Goal: Information Seeking & Learning: Learn about a topic

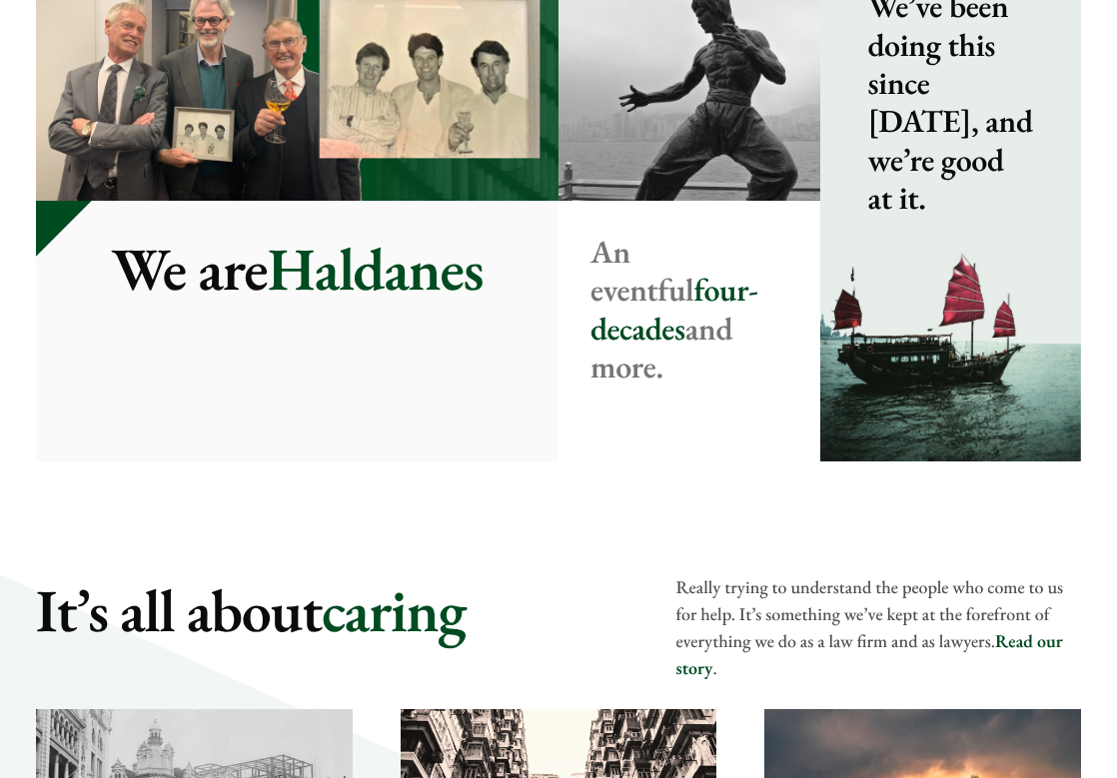
scroll to position [2397, 0]
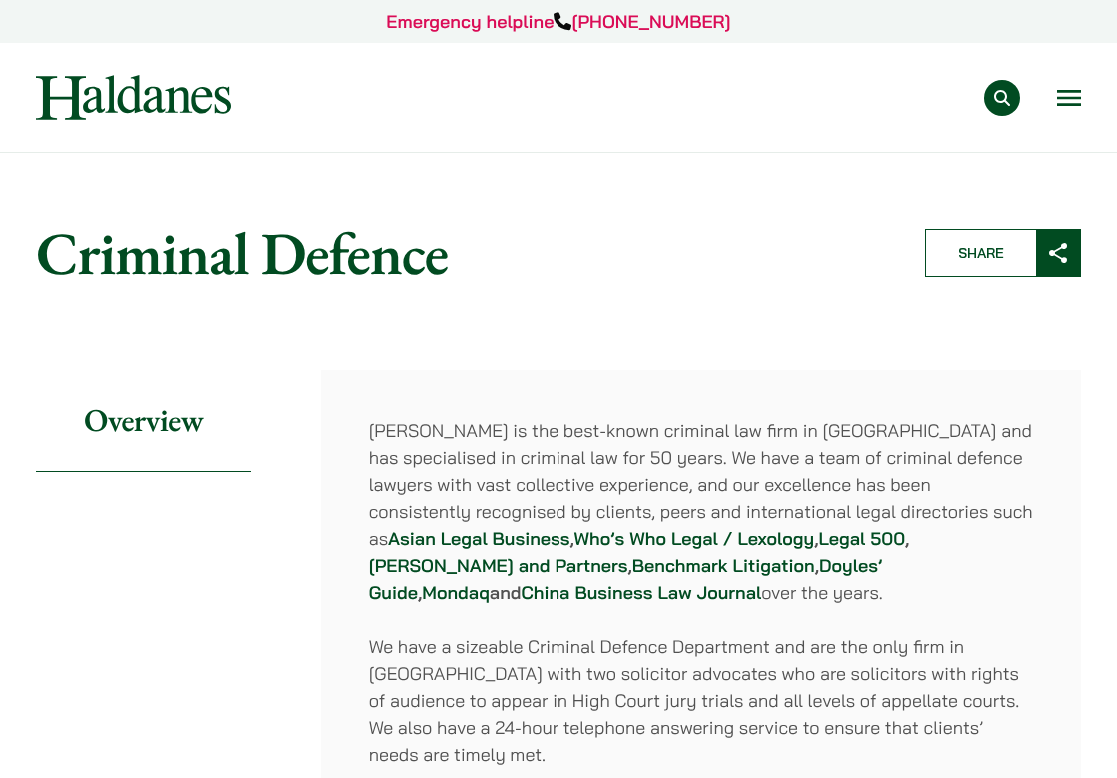
click at [137, 104] on img at bounding box center [133, 97] width 195 height 45
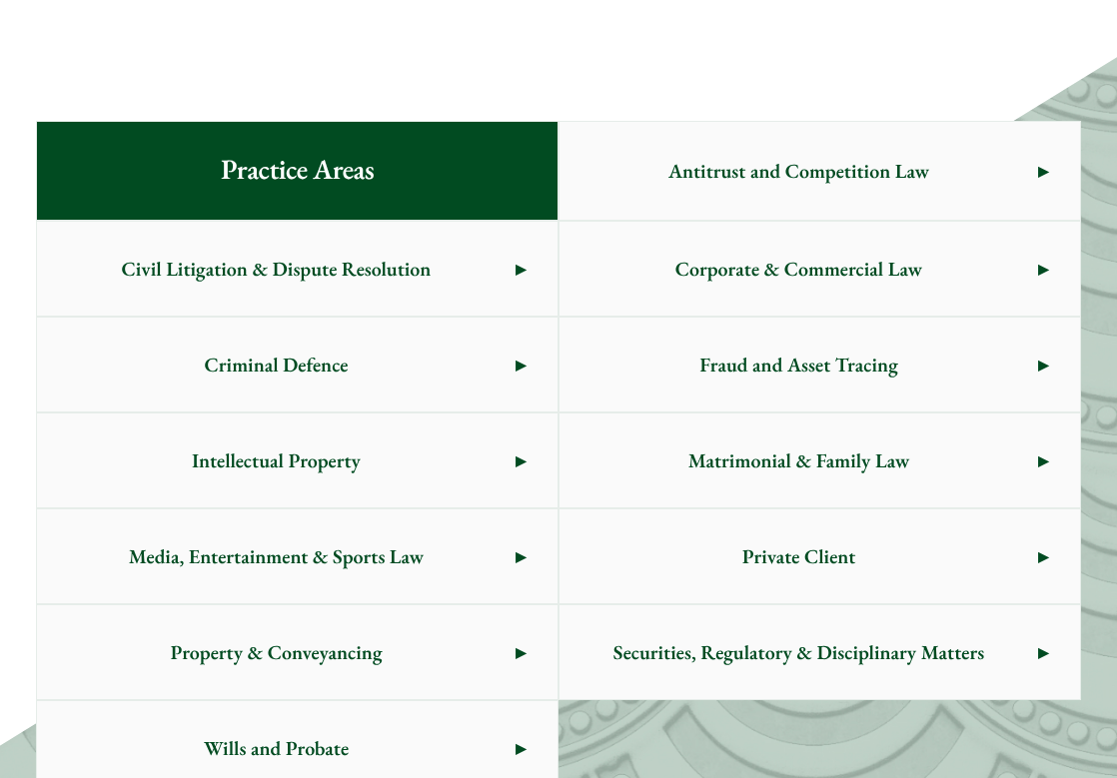
scroll to position [1156, 0]
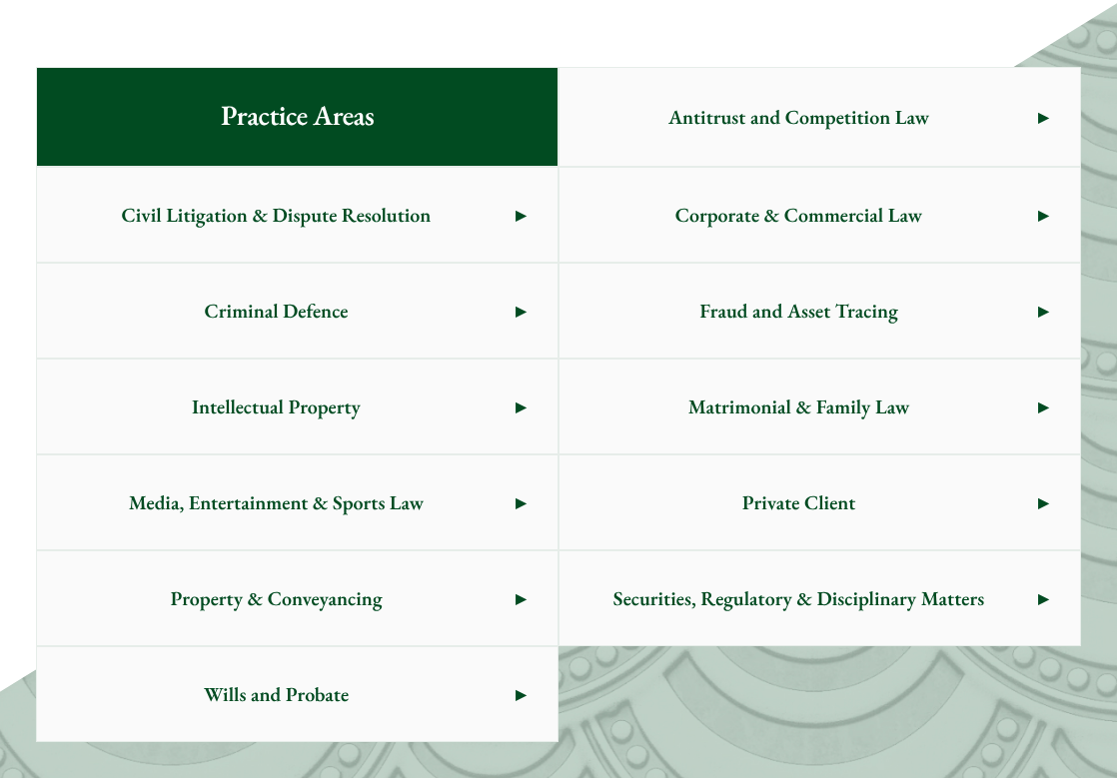
click at [289, 489] on span "Media, Entertainment & Sports Law" at bounding box center [276, 502] width 478 height 94
click at [355, 231] on span "Civil Litigation & Dispute Resolution" at bounding box center [276, 215] width 478 height 94
click at [647, 405] on span "Matrimonial & Family Law" at bounding box center [798, 407] width 478 height 94
click at [804, 485] on span "Private Client" at bounding box center [798, 502] width 478 height 94
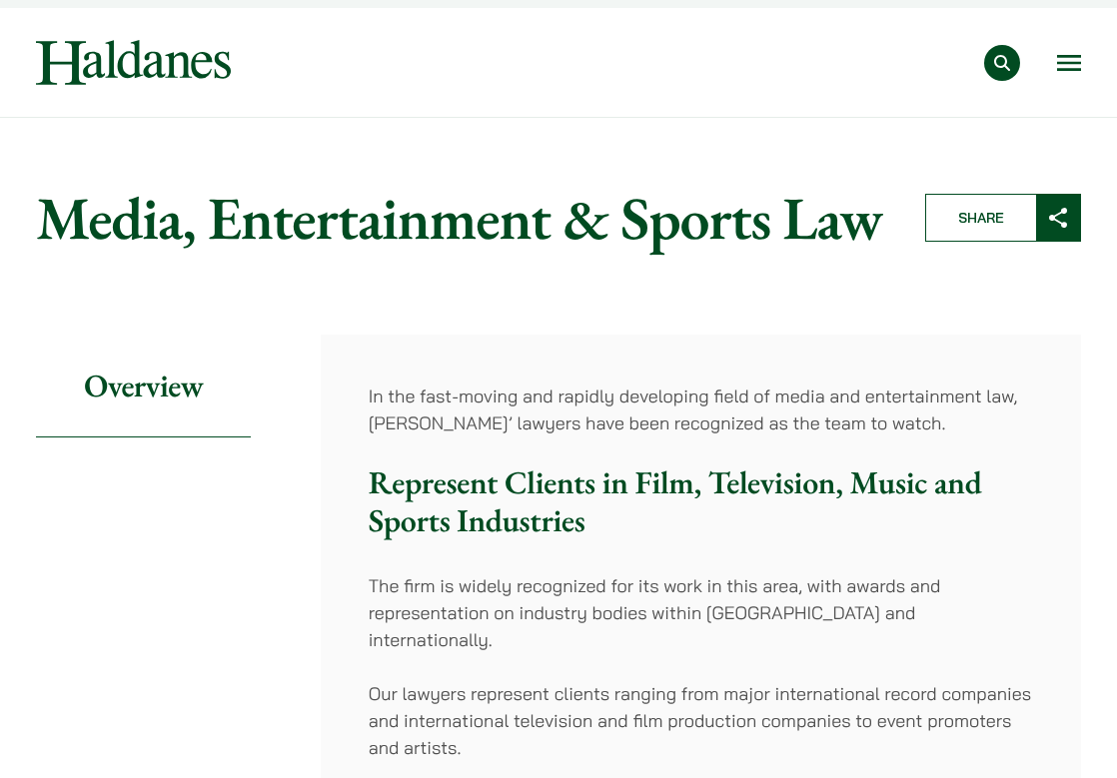
scroll to position [38, 0]
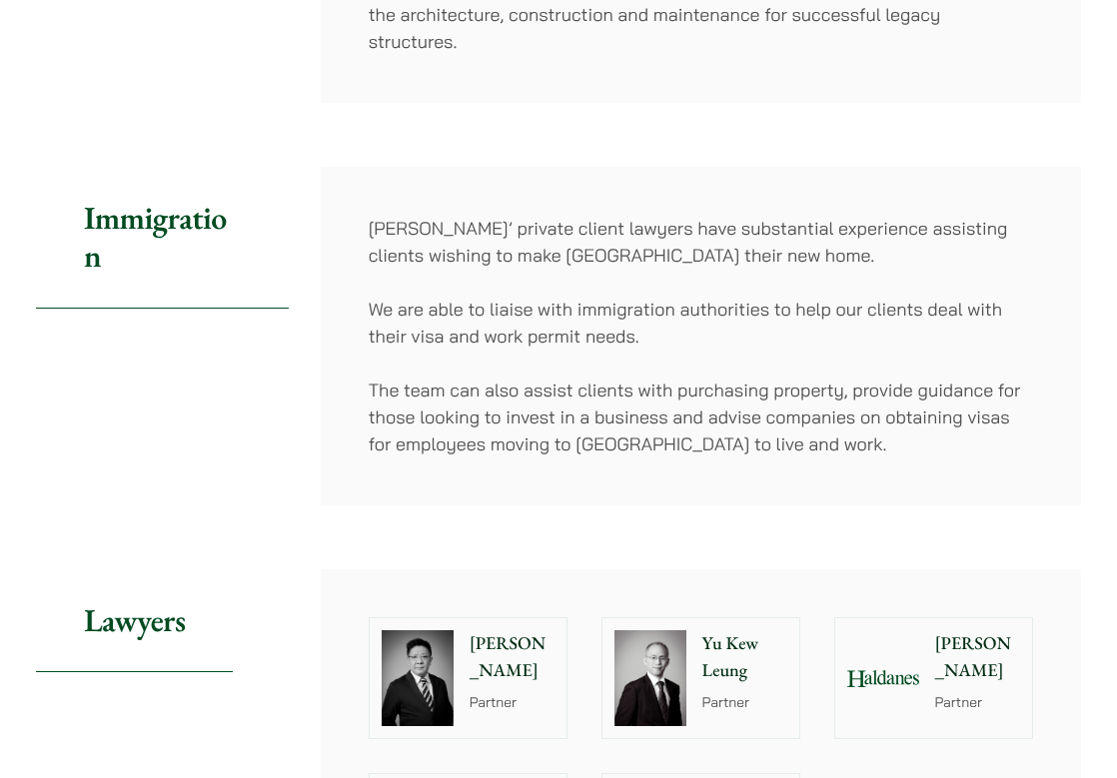
scroll to position [1493, 0]
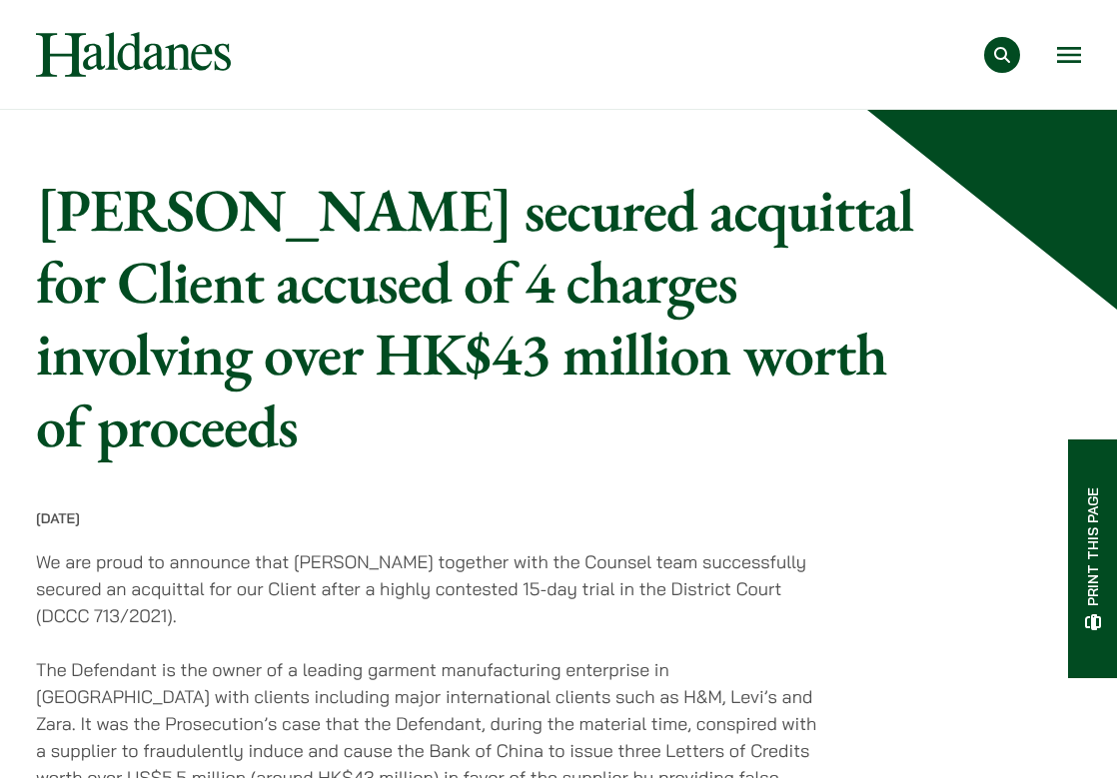
click at [124, 42] on img at bounding box center [133, 54] width 195 height 45
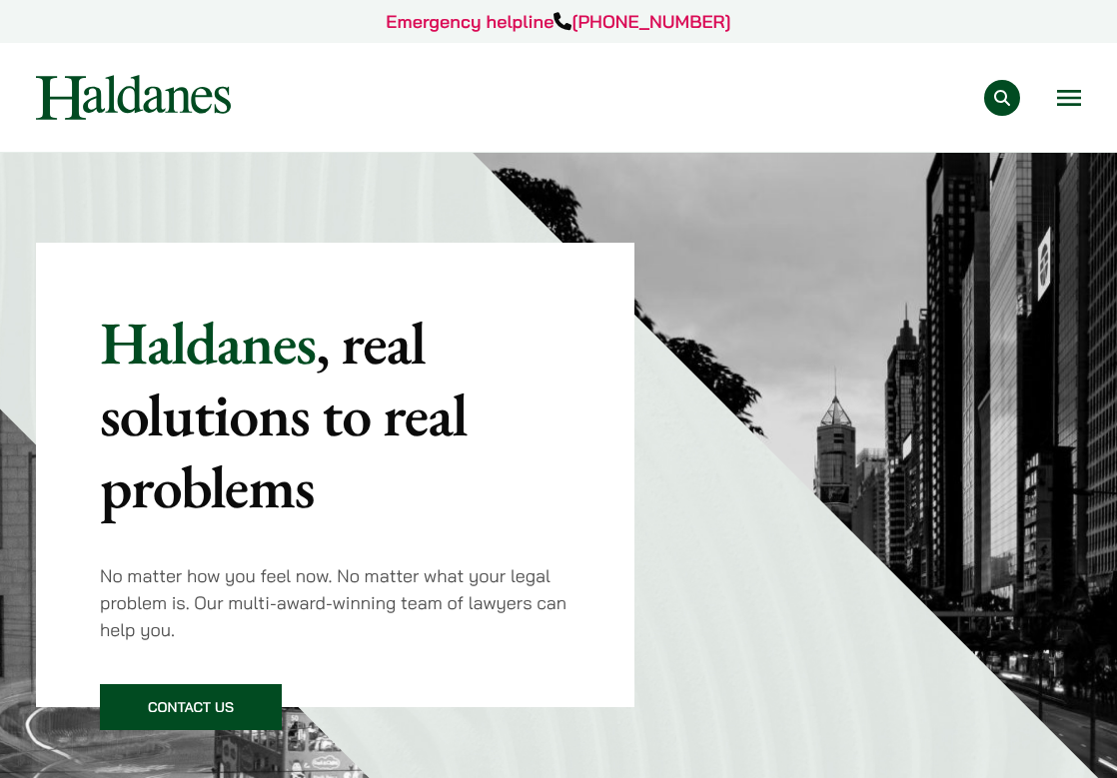
click at [1065, 95] on button "Open menu" at bounding box center [1069, 98] width 24 height 16
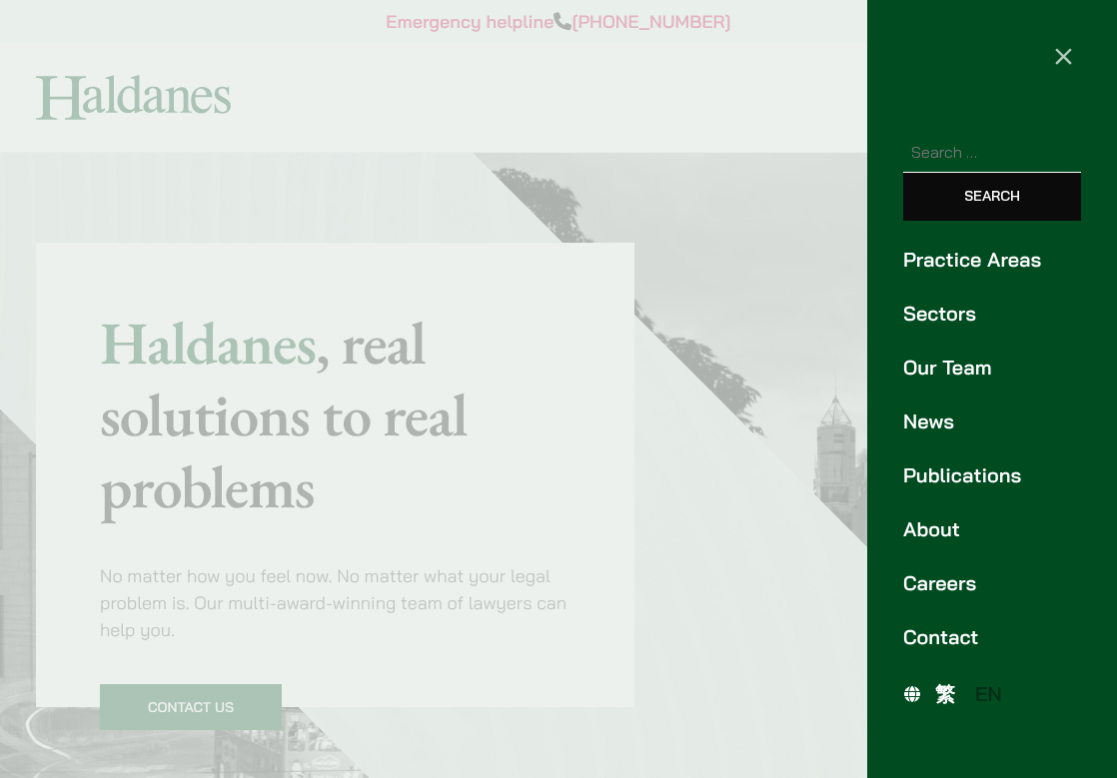
click at [967, 478] on link "Publications" at bounding box center [992, 475] width 178 height 30
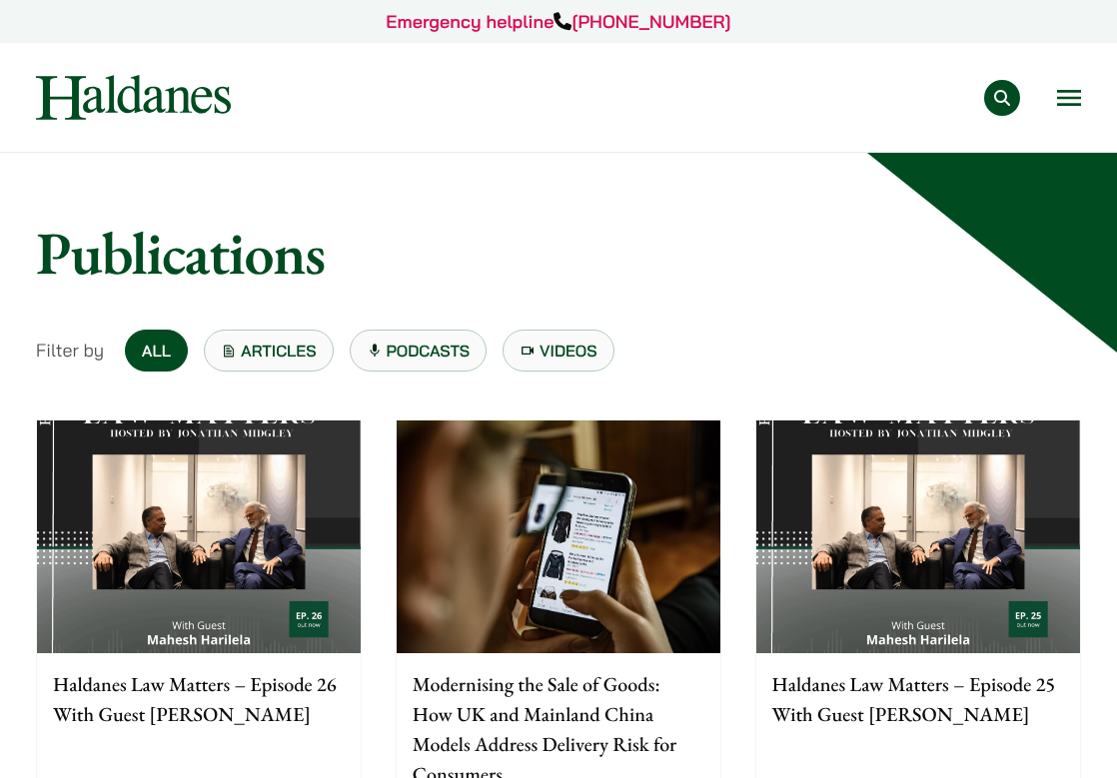
click at [1073, 90] on button "Open menu" at bounding box center [1069, 98] width 24 height 16
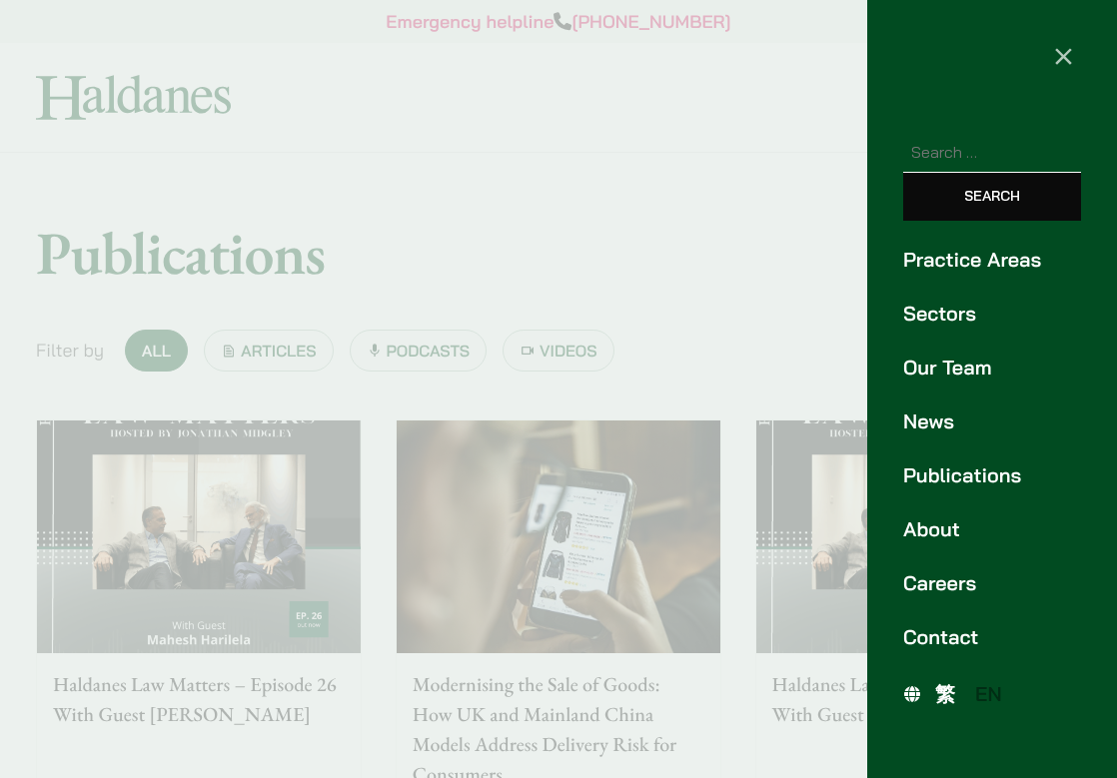
click at [940, 424] on link "News" at bounding box center [992, 422] width 178 height 30
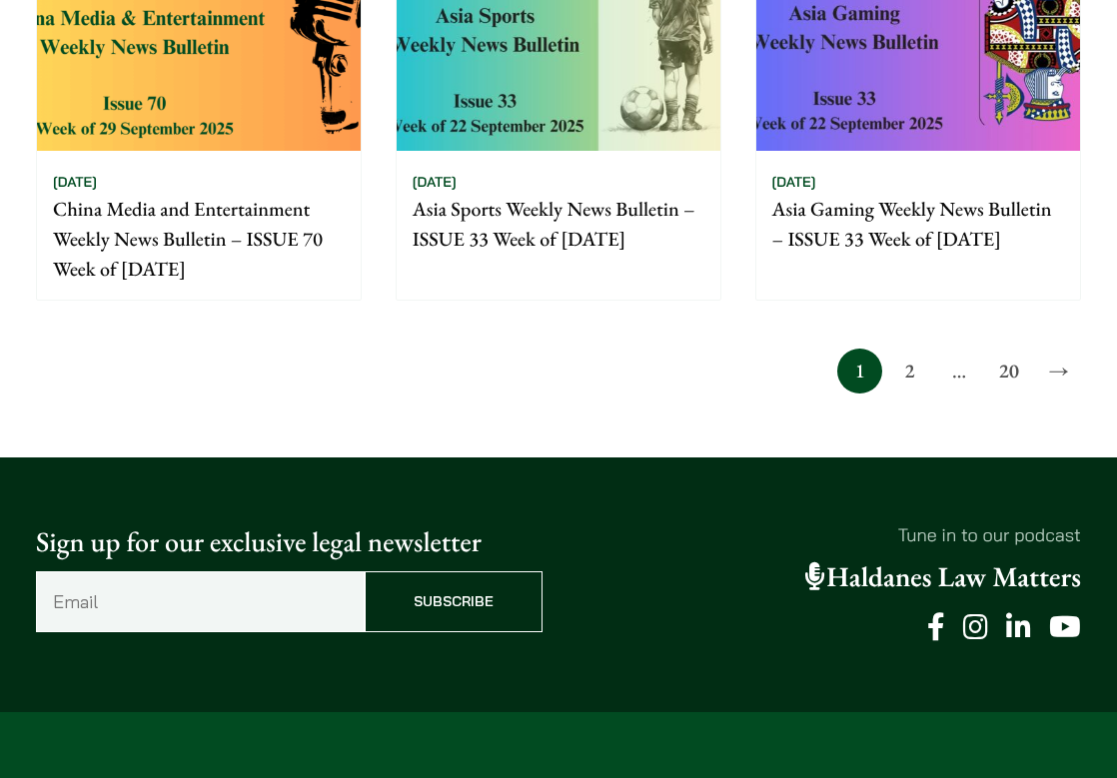
scroll to position [1608, 0]
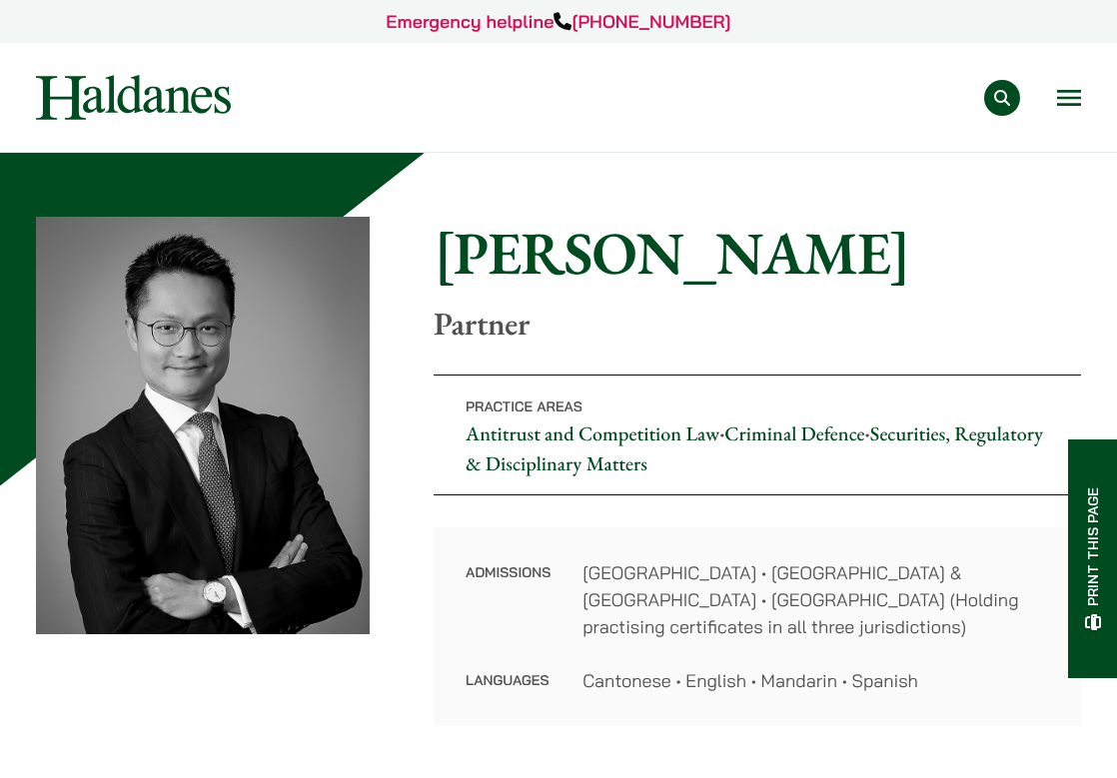
click at [167, 113] on img at bounding box center [133, 97] width 195 height 45
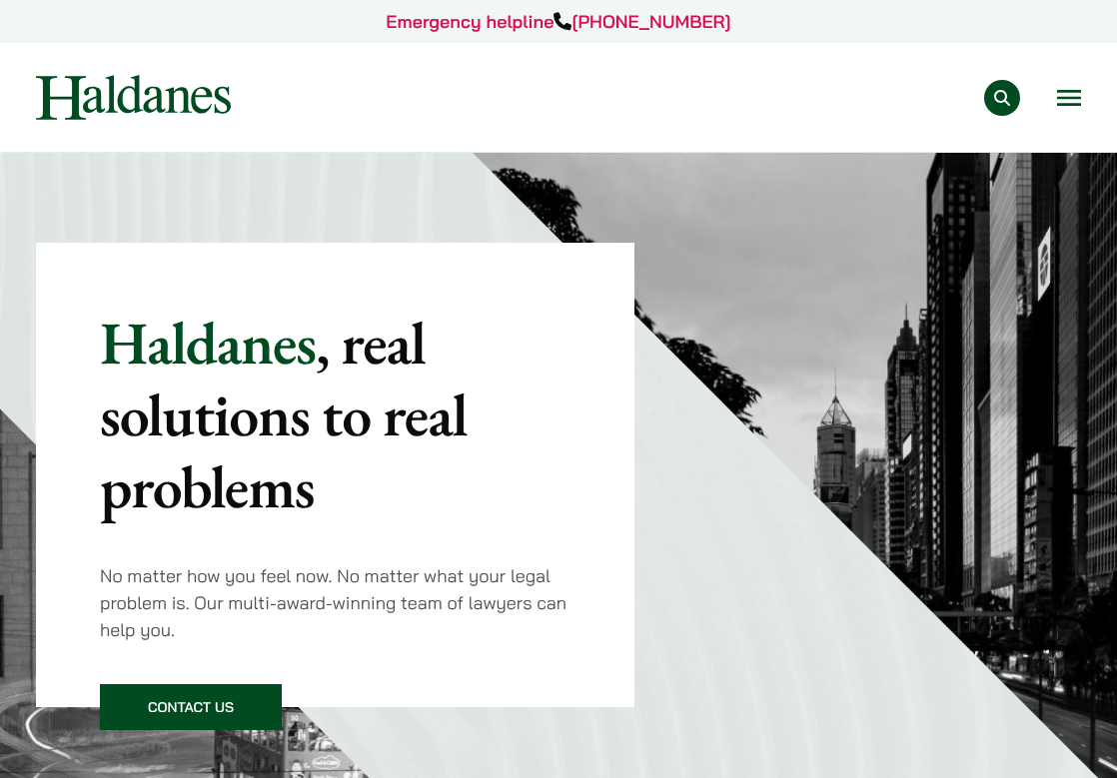
click at [1093, 108] on div "Practice Areas Antitrust and Competition Law Civil Litigation & Dispute Resolut…" at bounding box center [558, 97] width 1079 height 45
click at [1067, 101] on button "Open menu" at bounding box center [1069, 98] width 24 height 16
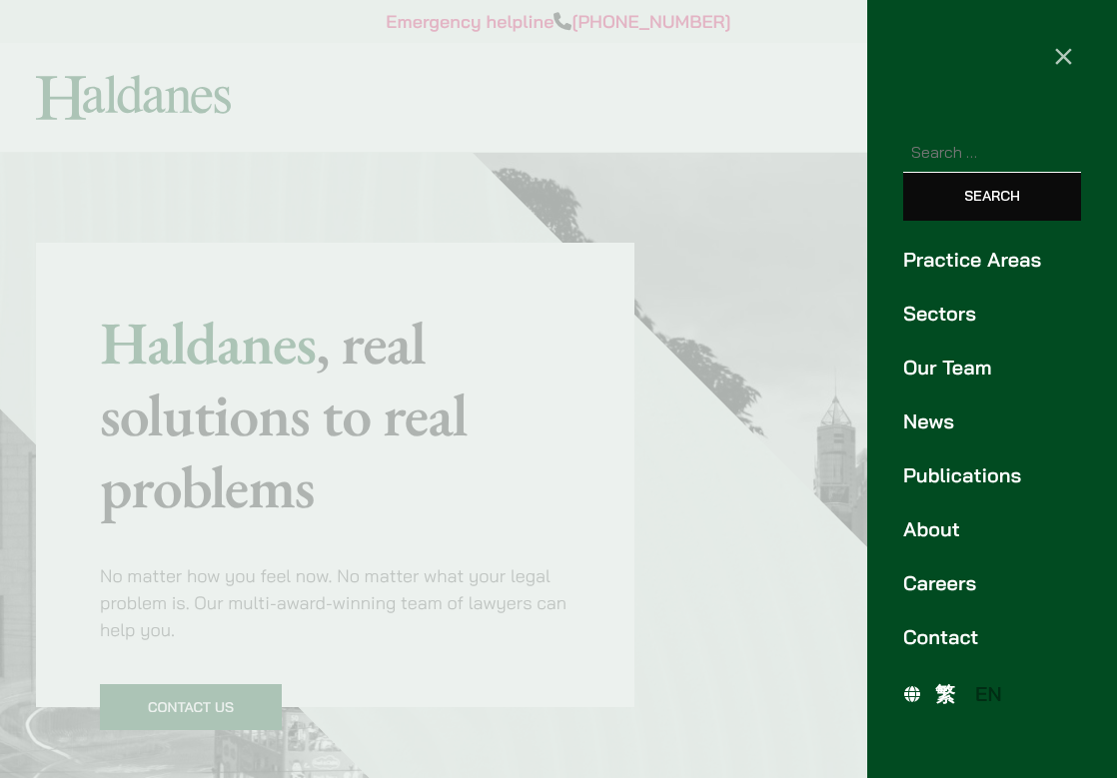
click at [965, 367] on link "Our Team" at bounding box center [992, 368] width 178 height 30
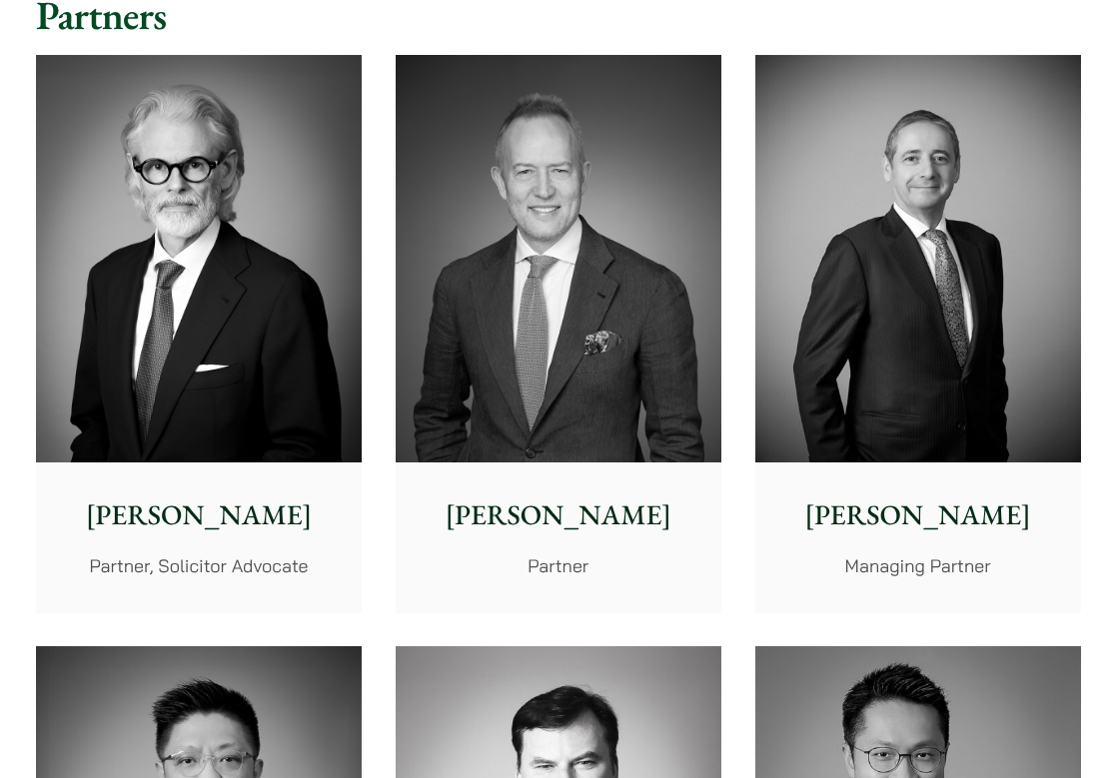
scroll to position [525, 0]
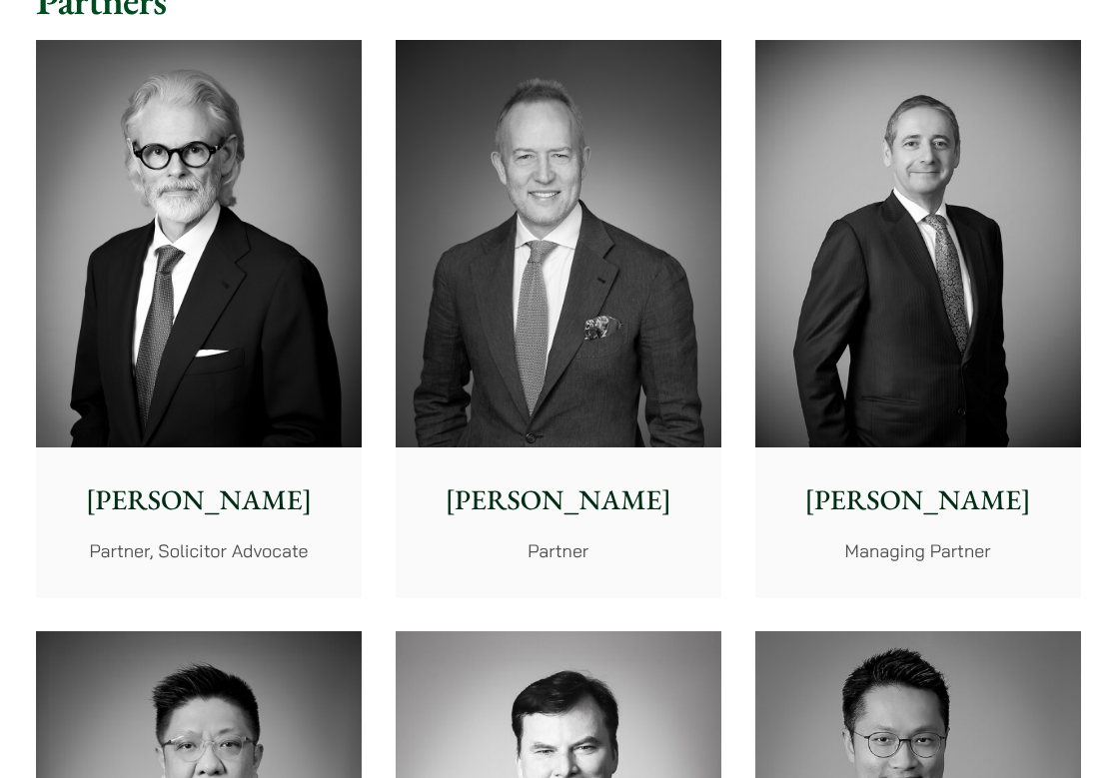
click at [213, 380] on img at bounding box center [199, 244] width 326 height 408
click at [627, 372] on img at bounding box center [559, 244] width 326 height 408
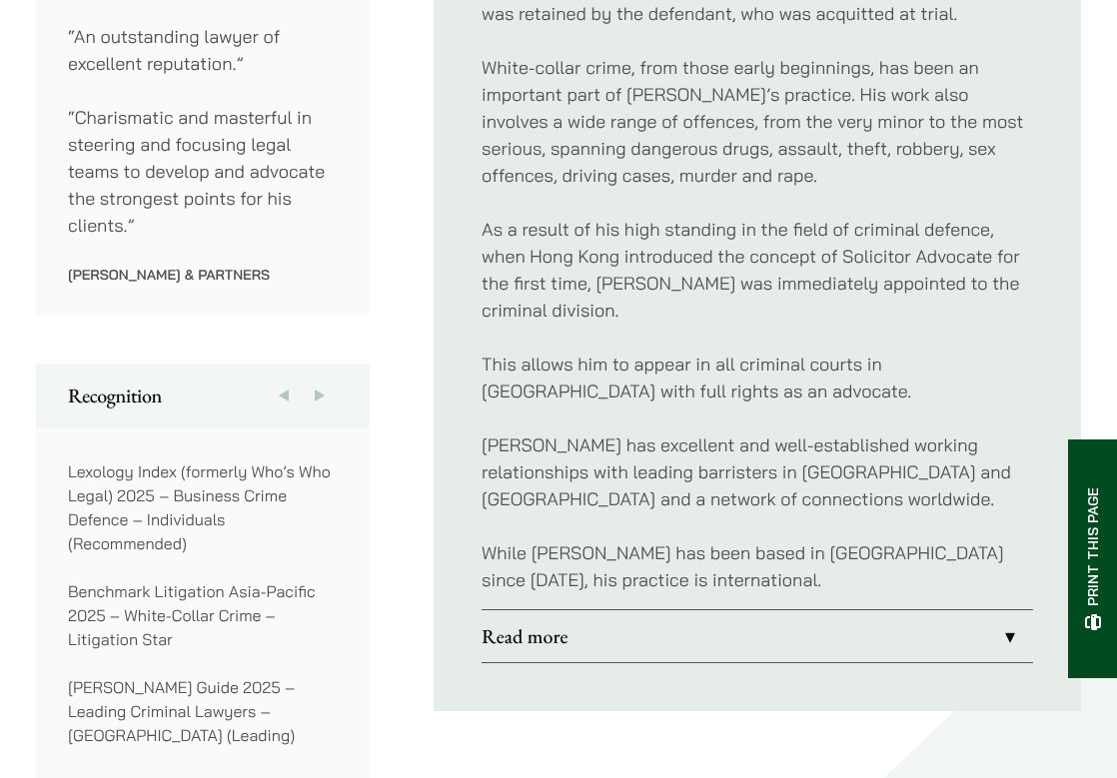
scroll to position [1316, 0]
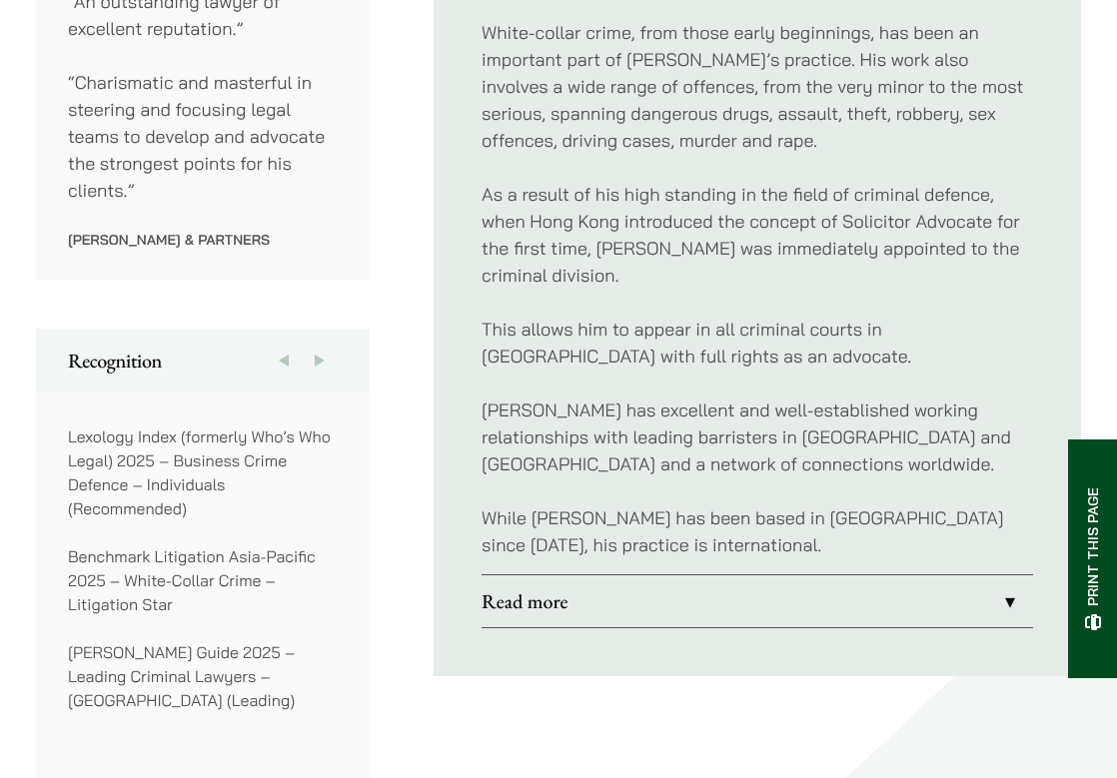
click at [557, 575] on link "Read more" at bounding box center [756, 601] width 551 height 52
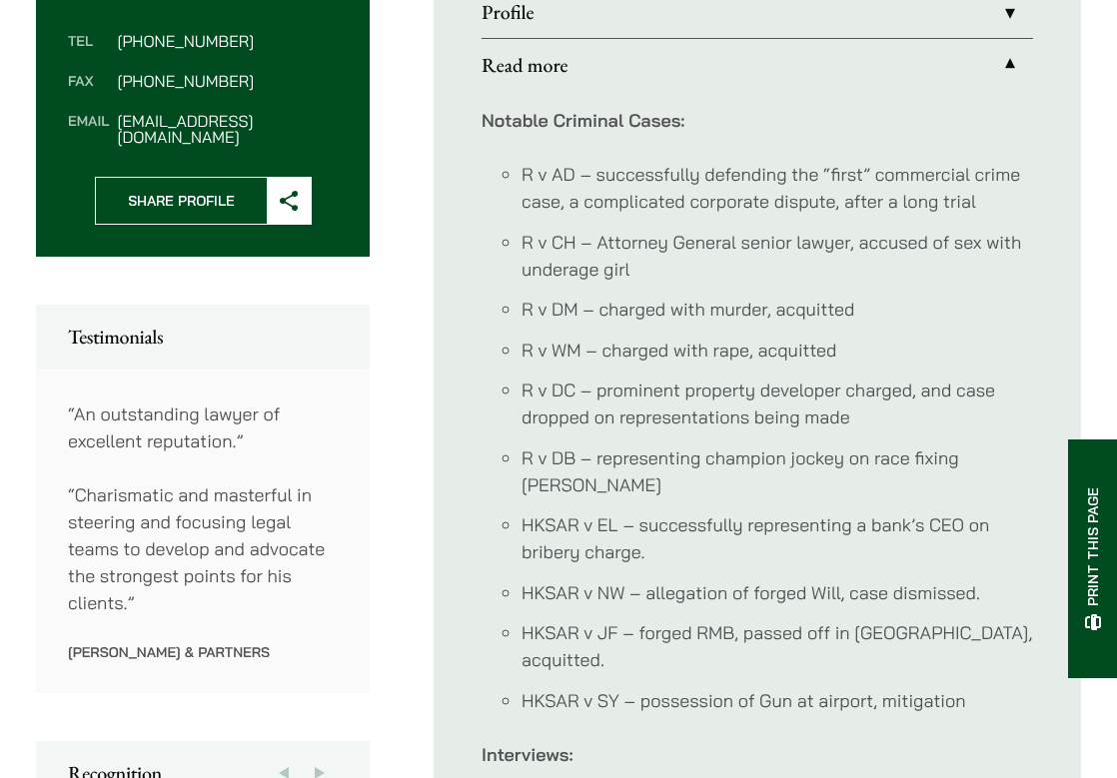
scroll to position [898, 0]
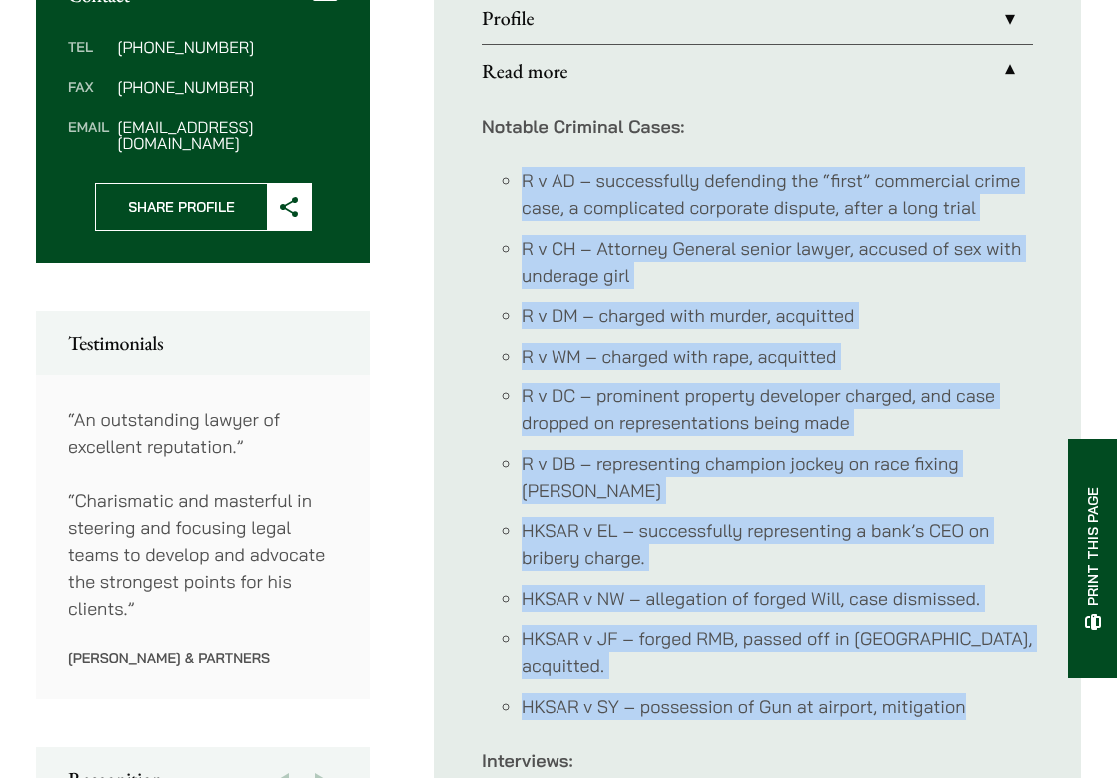
drag, startPoint x: 515, startPoint y: 154, endPoint x: 961, endPoint y: 645, distance: 663.3
click at [961, 645] on ul "R v AD – successfully defending the “first” commercial crime case, a complicate…" at bounding box center [756, 443] width 551 height 553
copy ul "R v AD – successfully defending the “first” commercial crime case, a complicate…"
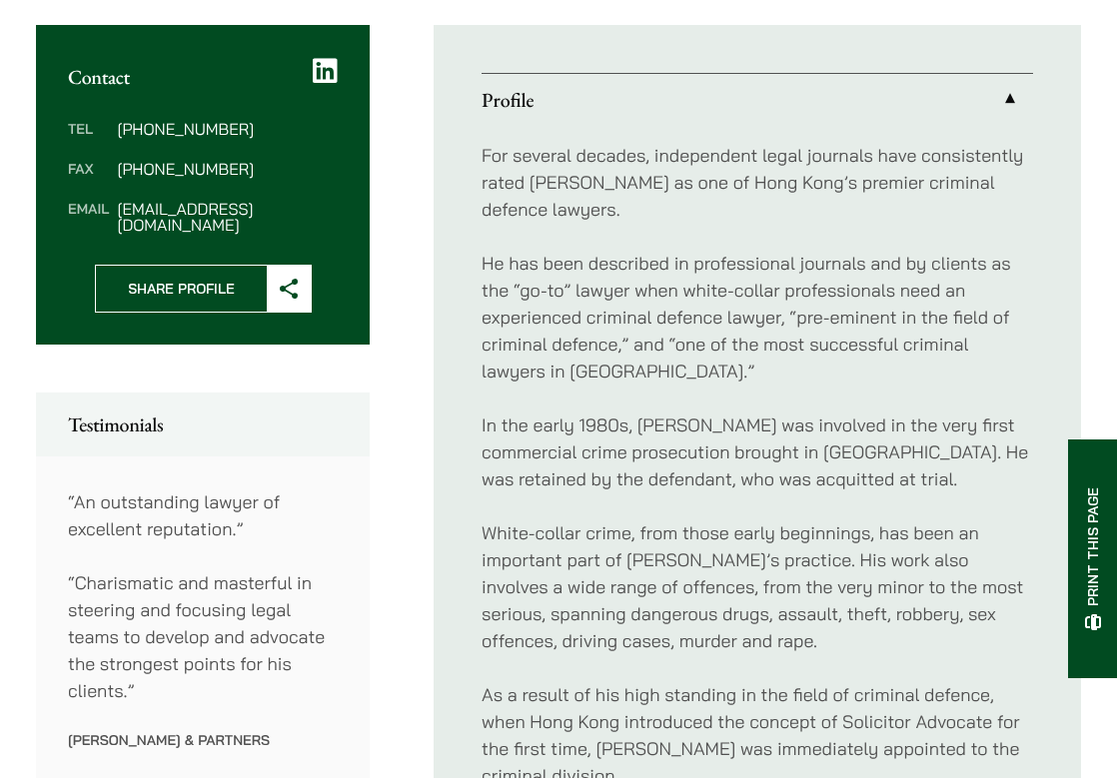
scroll to position [814, 0]
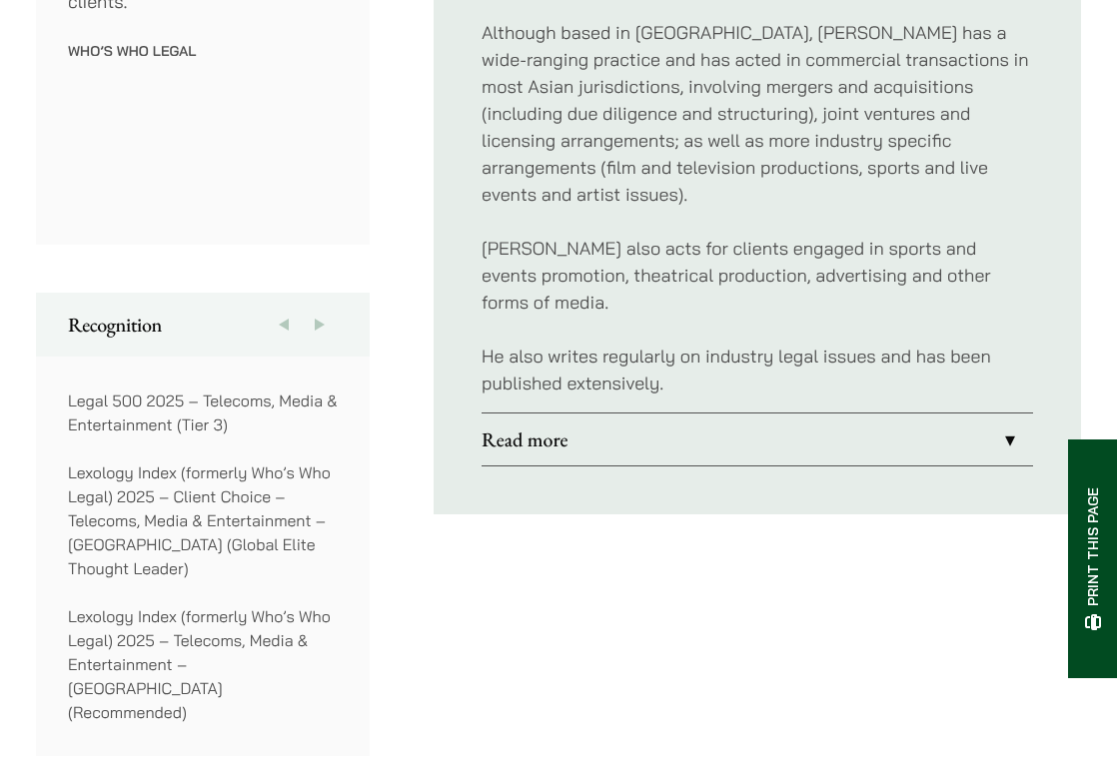
scroll to position [1327, 0]
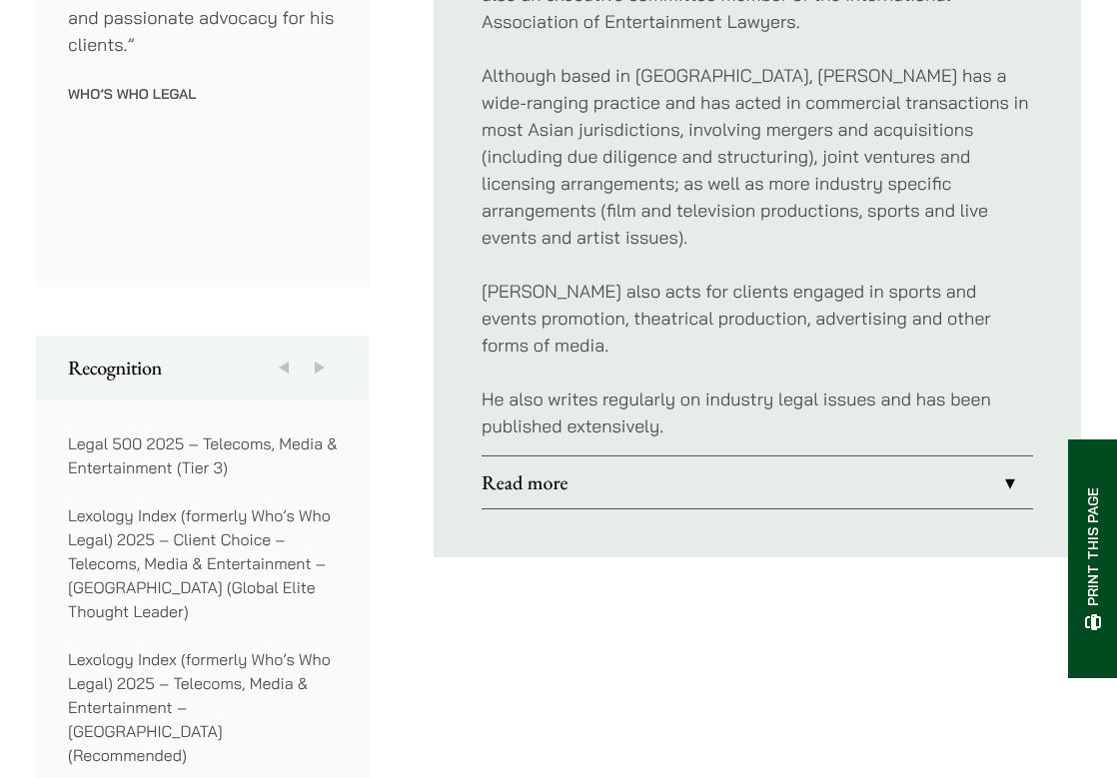
click at [593, 456] on link "Read more" at bounding box center [756, 482] width 551 height 52
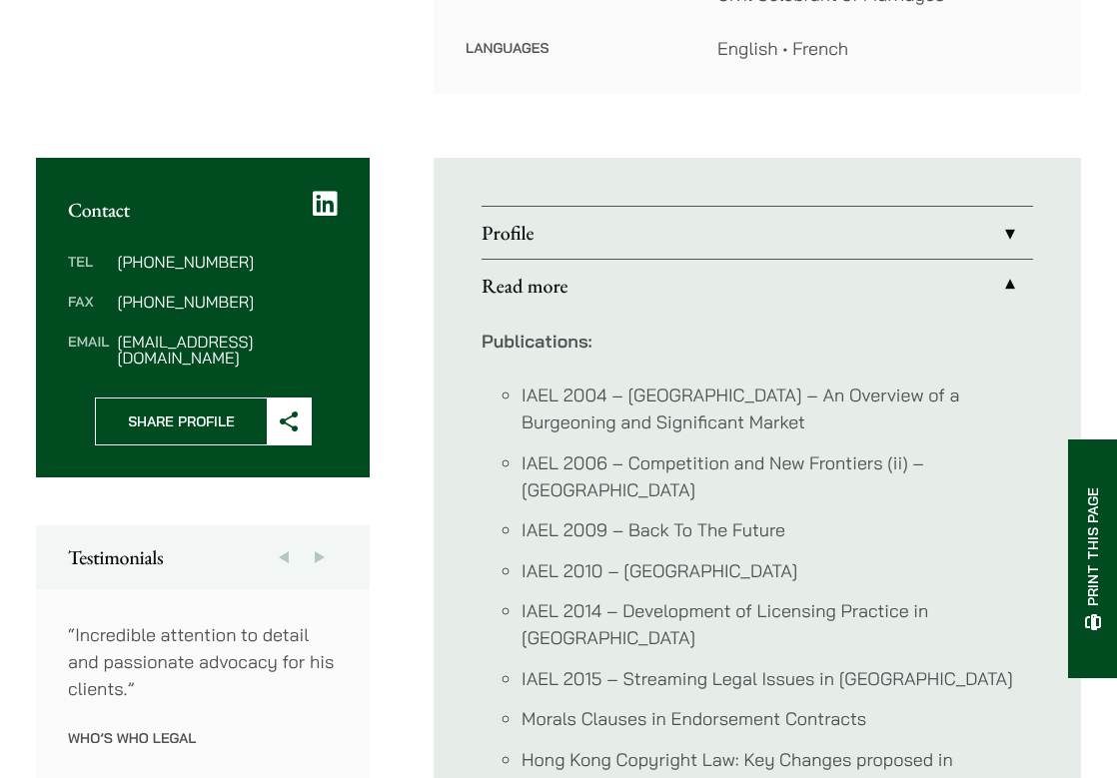
scroll to position [579, 0]
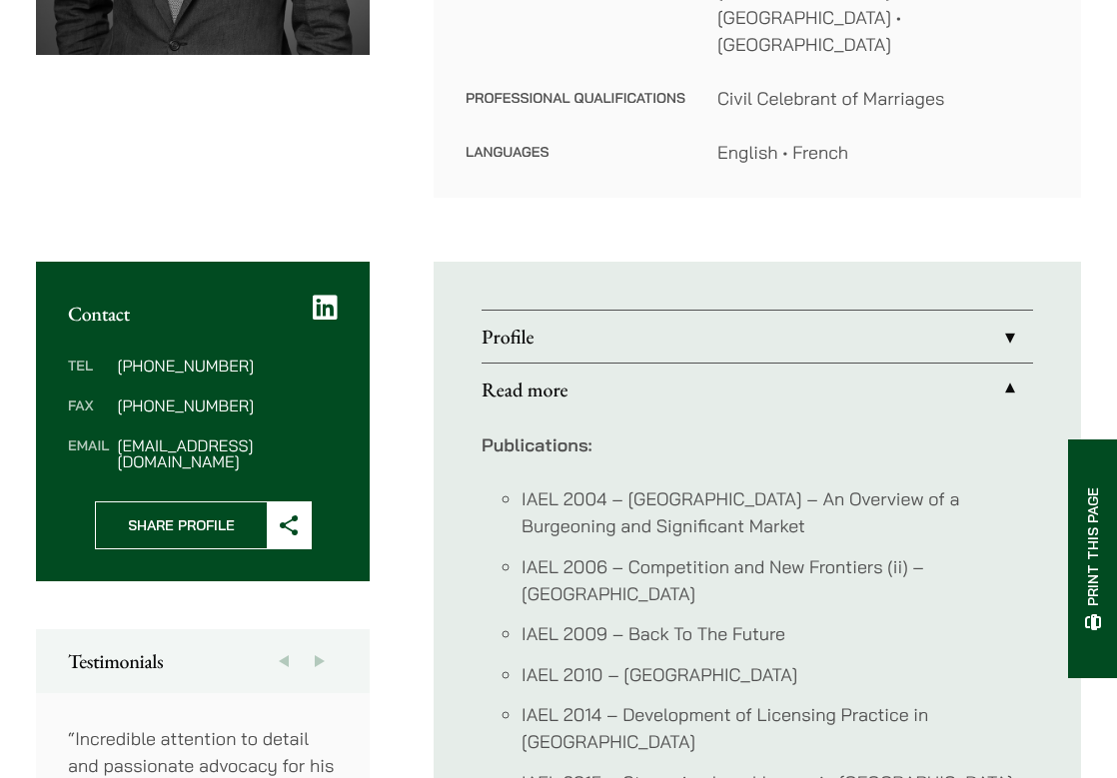
click at [595, 311] on link "Profile" at bounding box center [756, 337] width 551 height 52
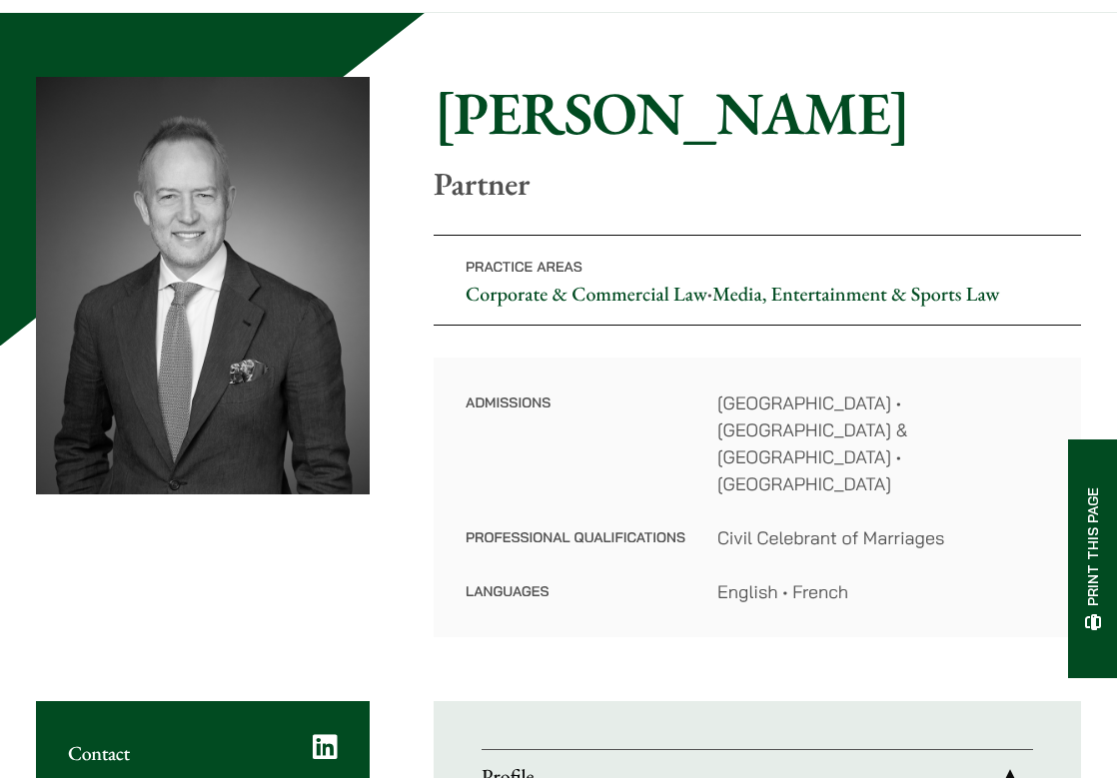
scroll to position [111, 0]
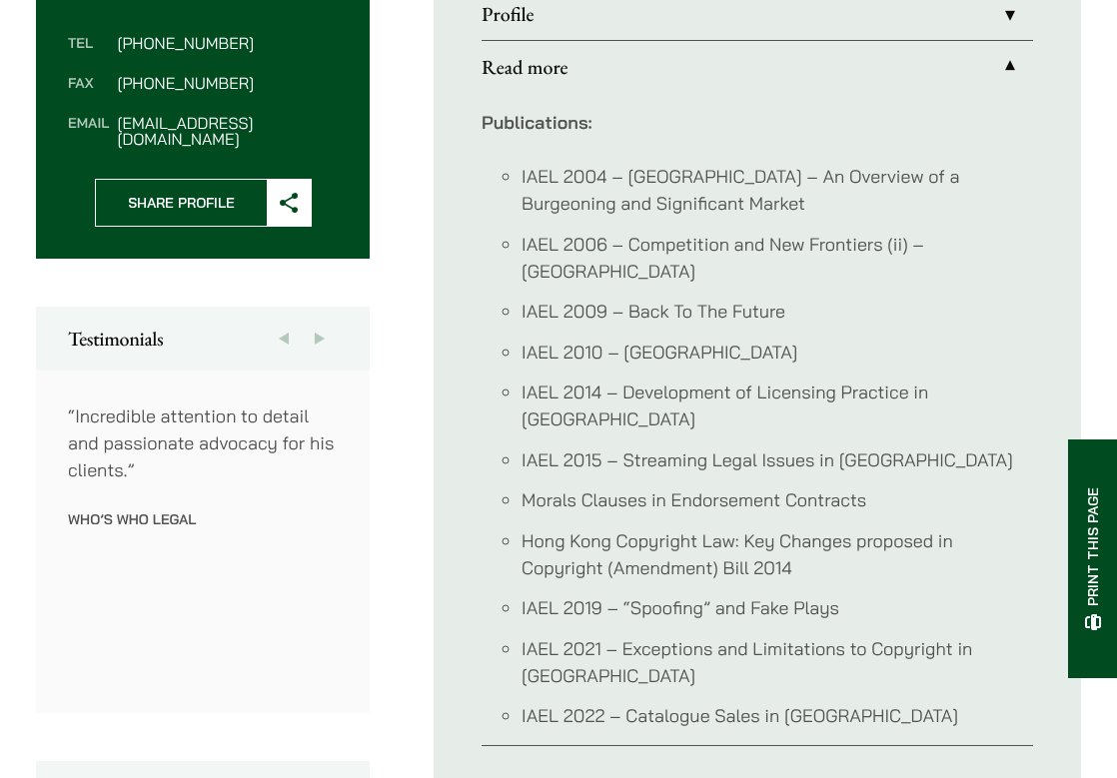
scroll to position [884, 0]
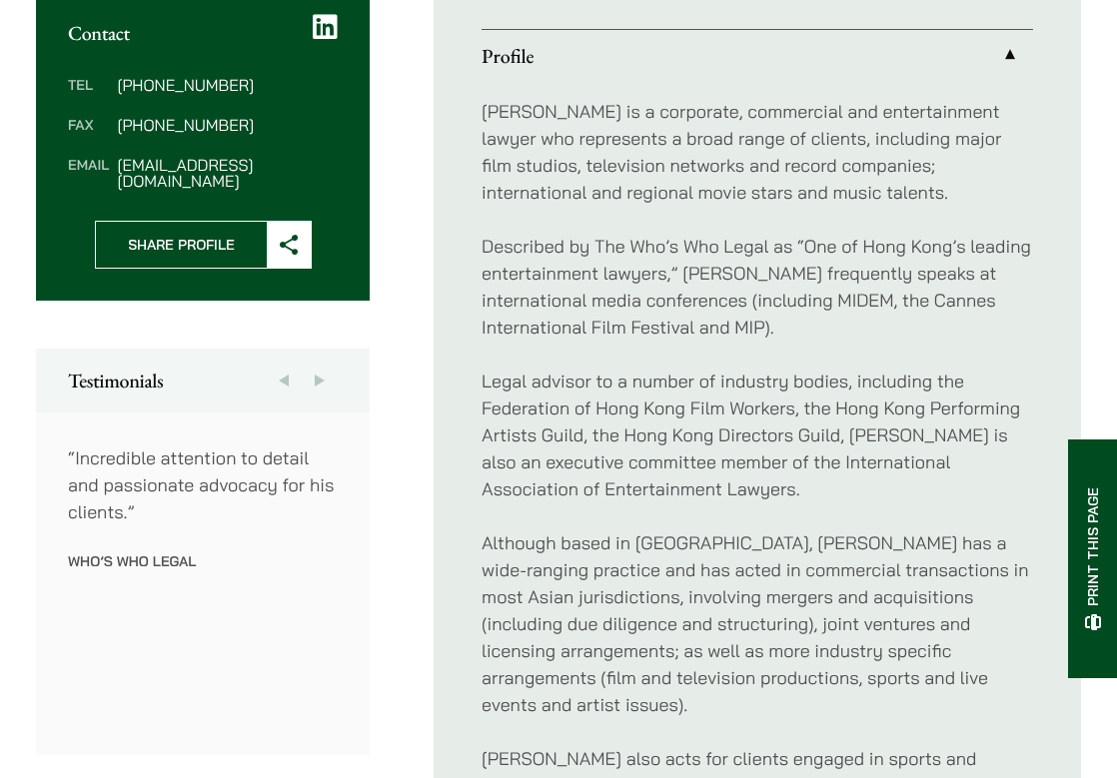
scroll to position [787, 0]
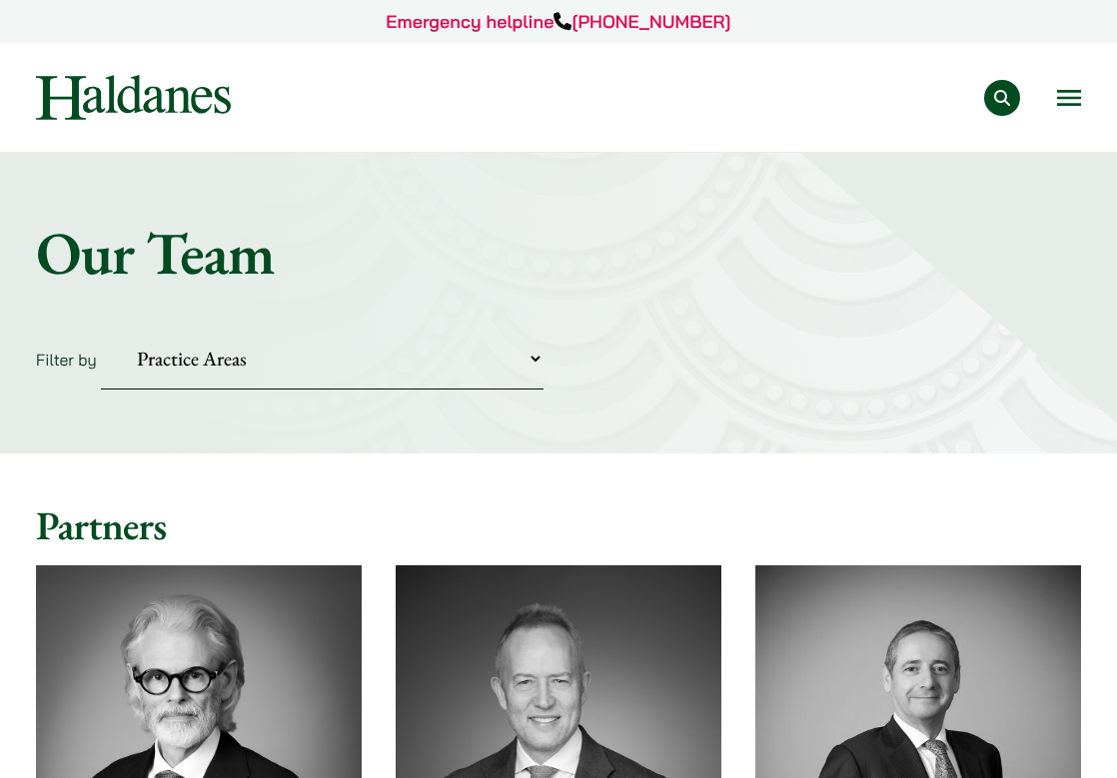
scroll to position [525, 0]
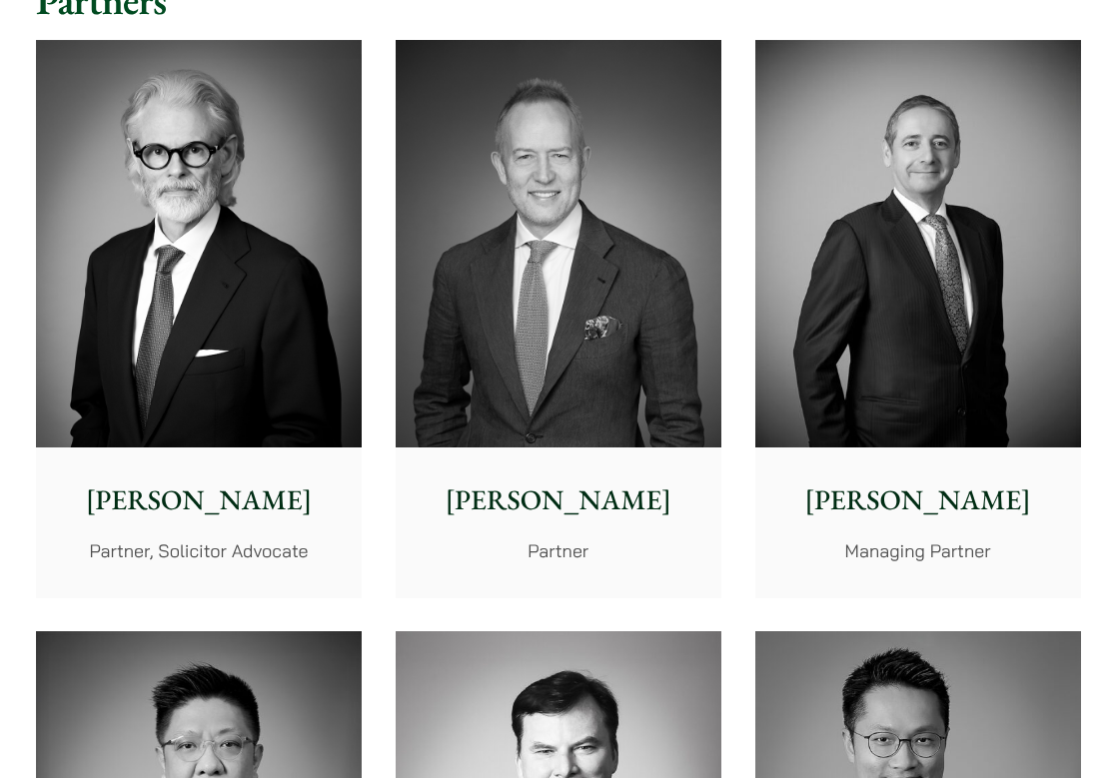
click at [888, 341] on img at bounding box center [918, 244] width 326 height 408
click at [273, 384] on img at bounding box center [199, 244] width 326 height 408
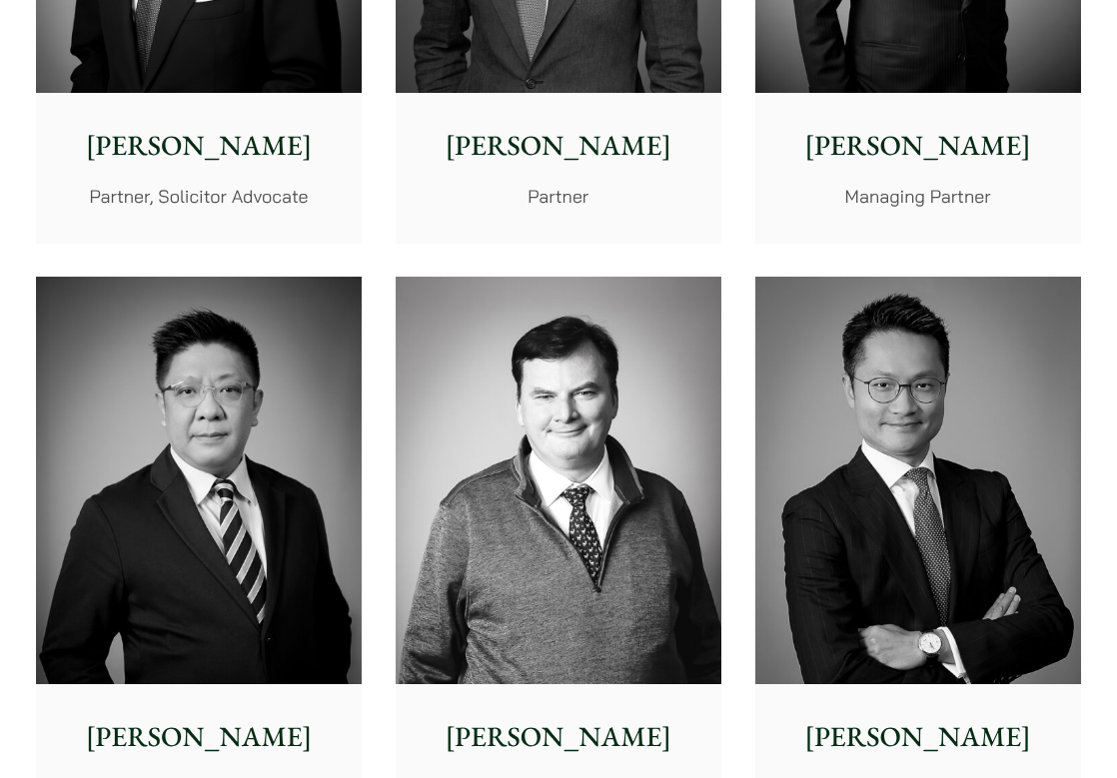
scroll to position [986, 0]
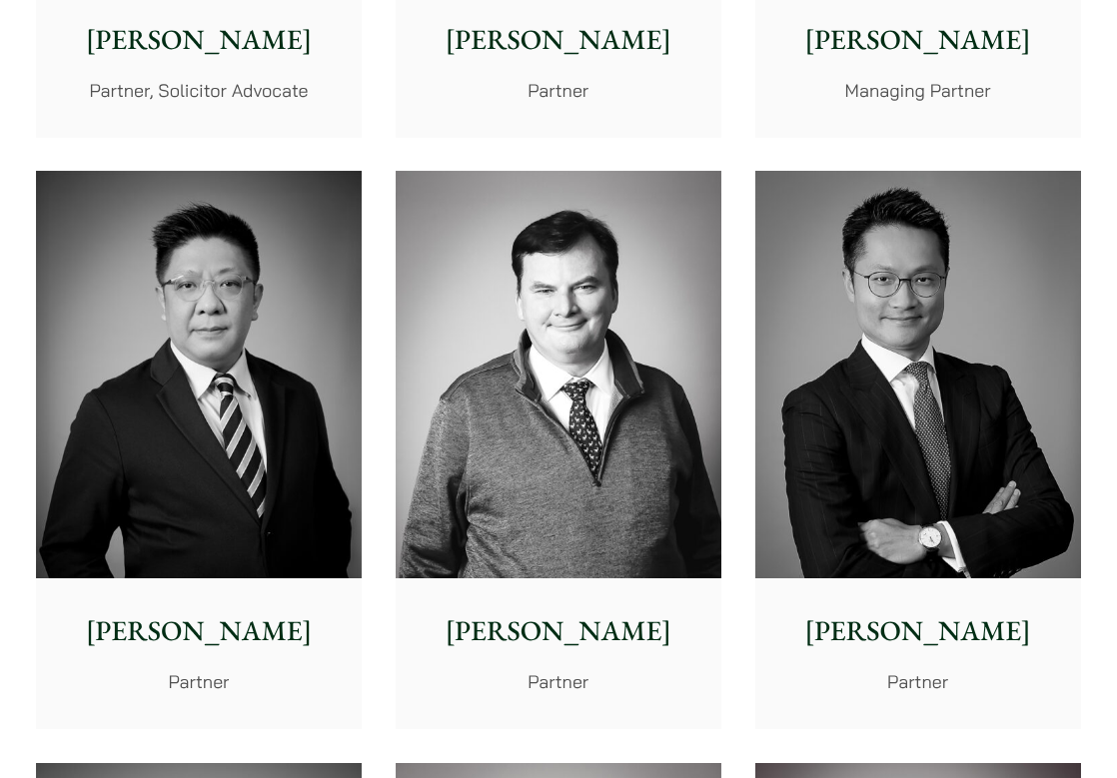
click at [583, 425] on img at bounding box center [559, 375] width 326 height 408
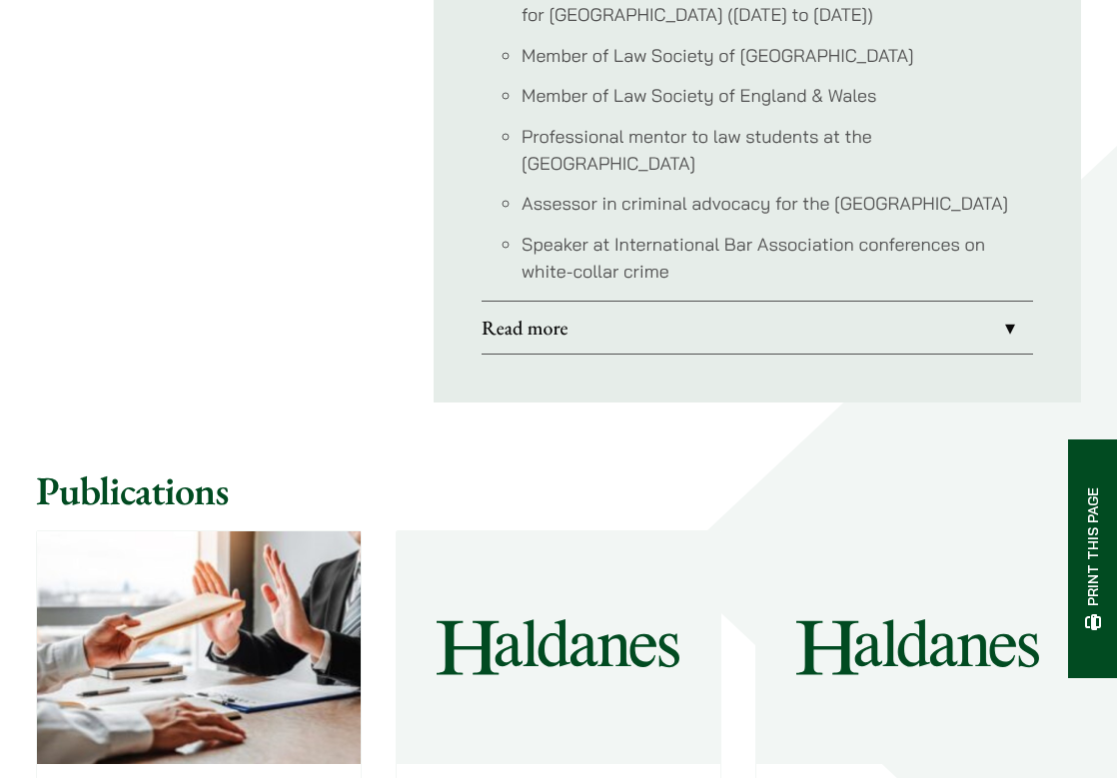
scroll to position [2132, 0]
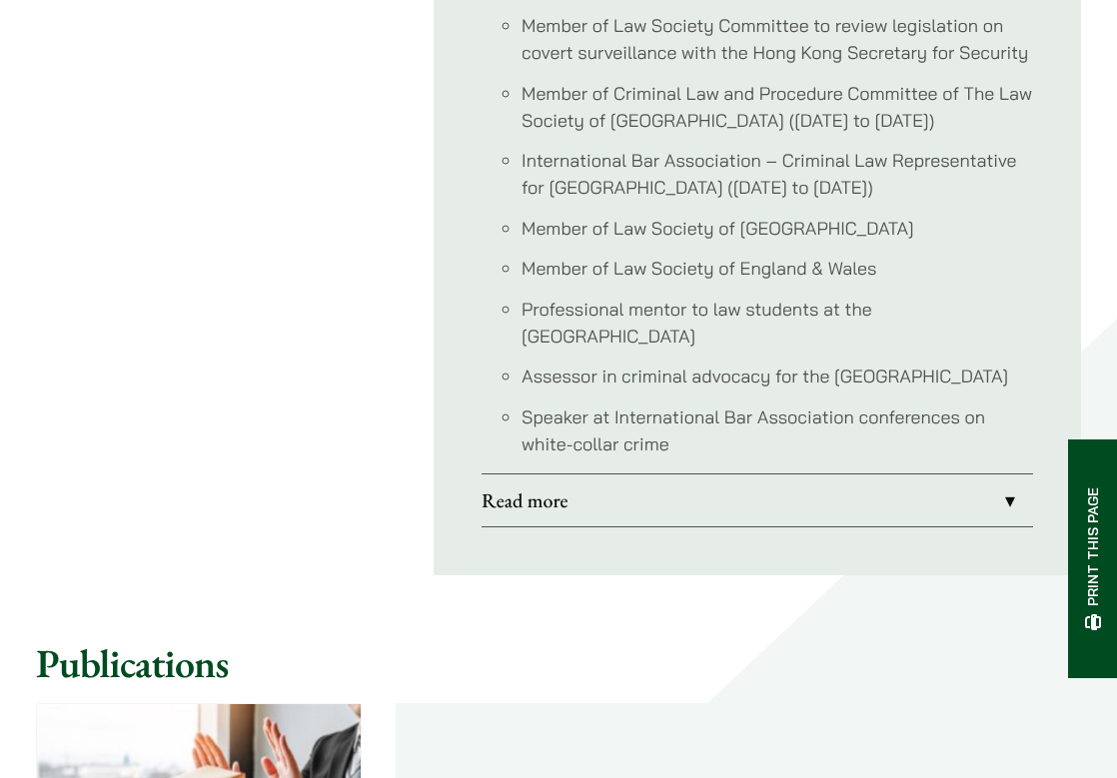
click at [812, 500] on link "Read more" at bounding box center [756, 500] width 551 height 52
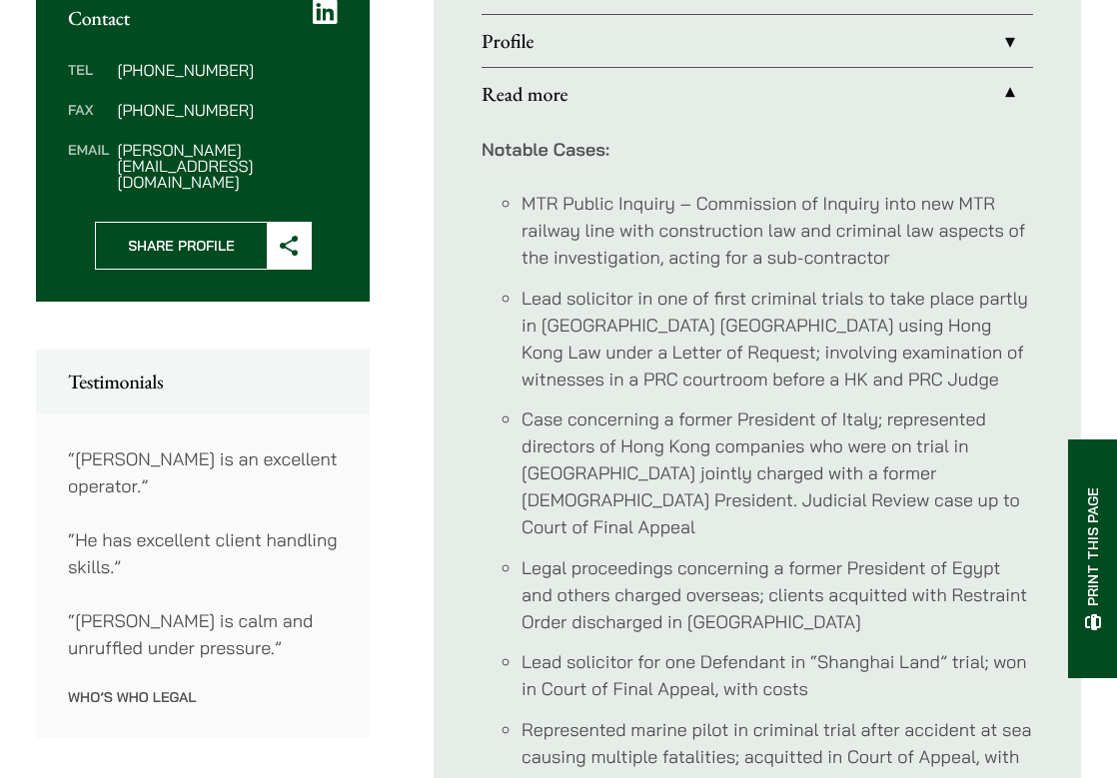
scroll to position [769, 0]
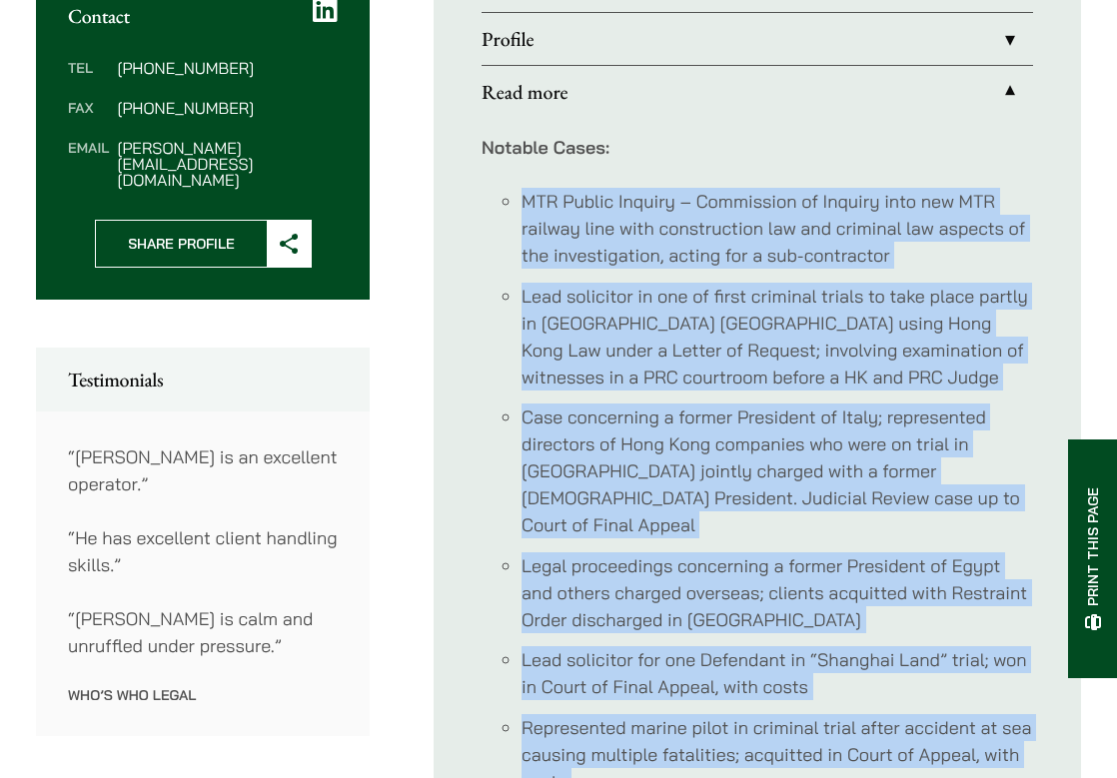
drag, startPoint x: 658, startPoint y: 623, endPoint x: 505, endPoint y: 175, distance: 473.8
copy ul "LOR Ipsumd Sitamet – Consectetu ad Elitsed doei tem INC utlabor etdo magn aliqu…"
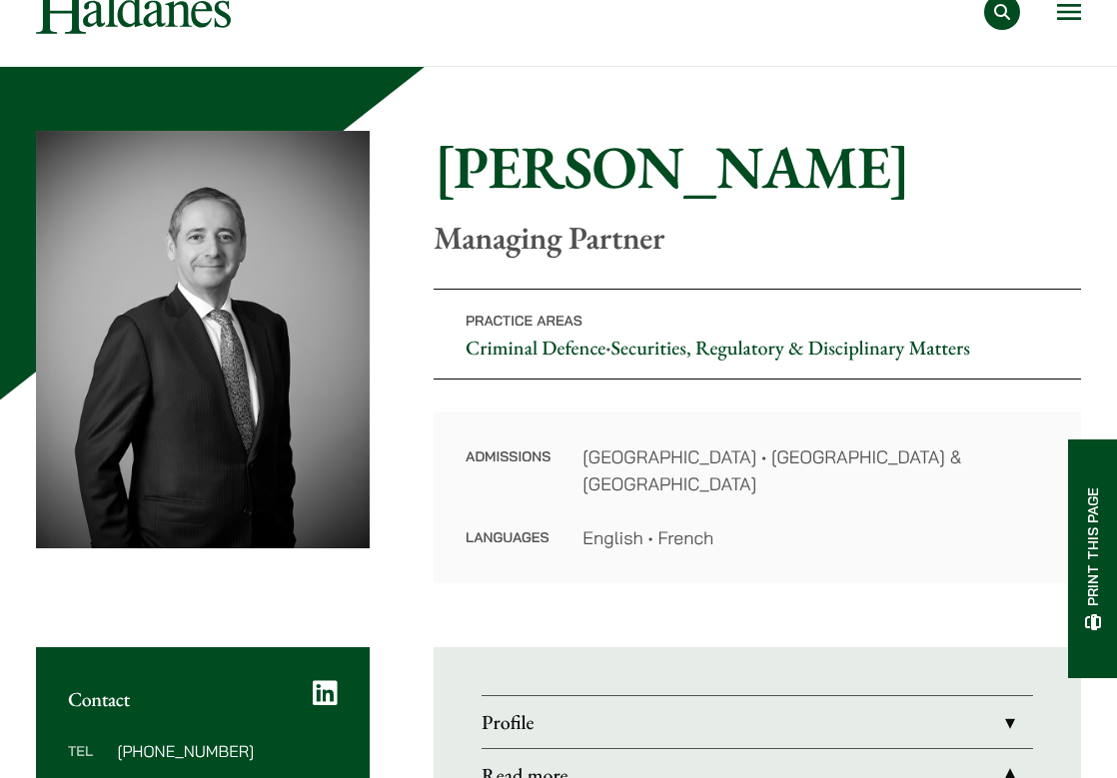
scroll to position [69, 0]
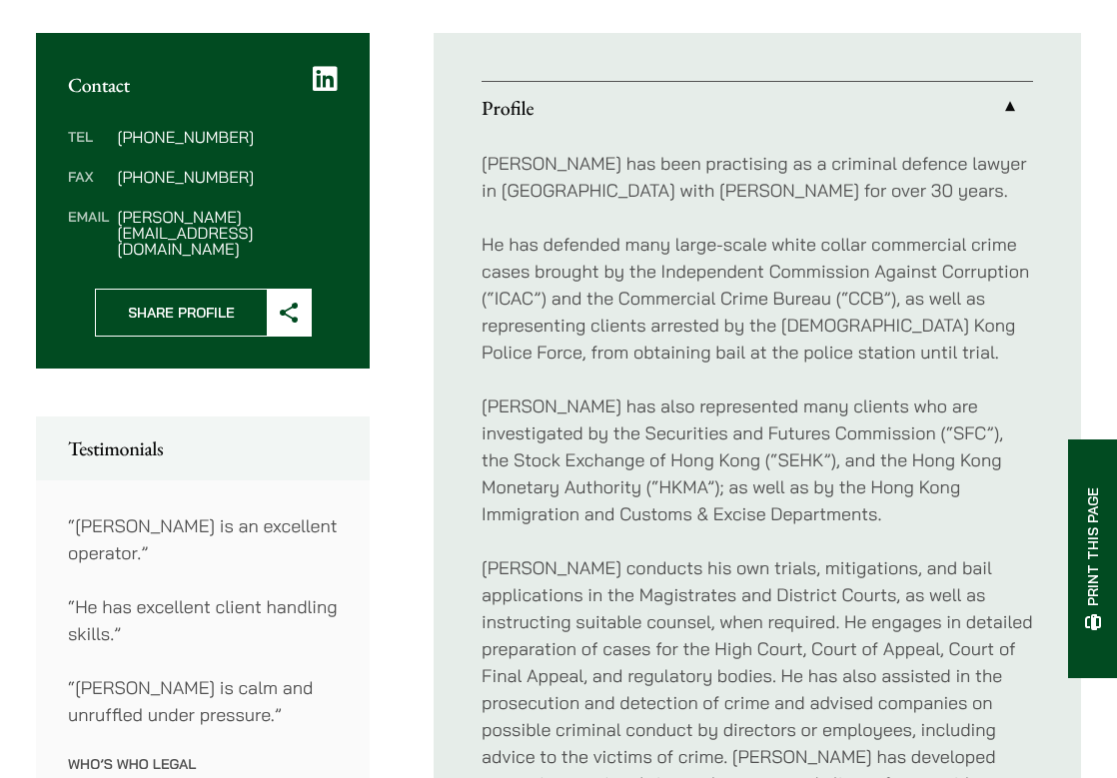
scroll to position [706, 0]
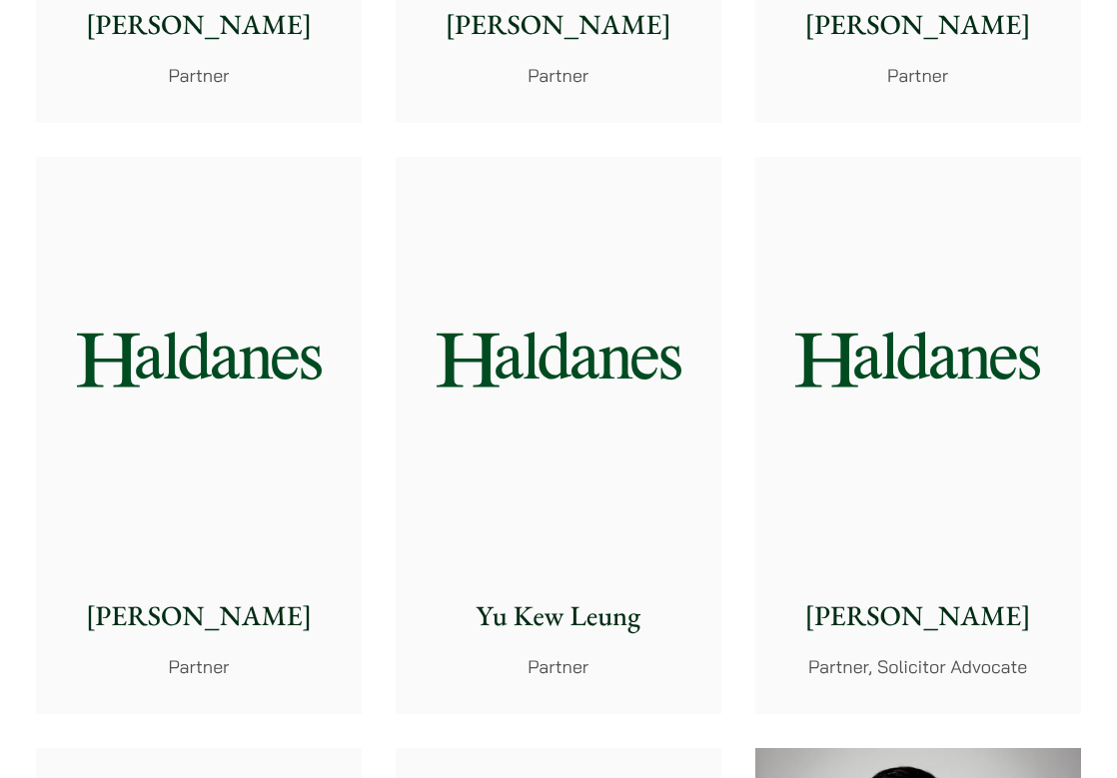
scroll to position [1593, 0]
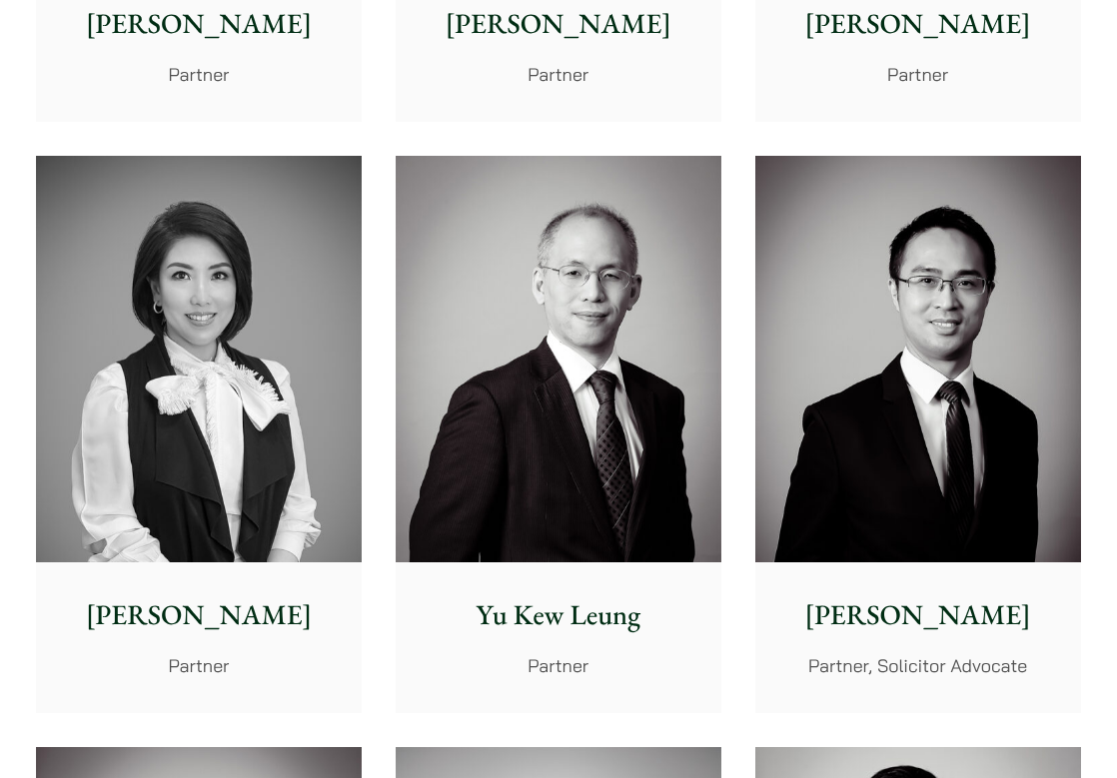
click at [300, 632] on p "Elsie Liu" at bounding box center [199, 615] width 294 height 42
click at [263, 120] on div "Paul Lui Partner" at bounding box center [199, 45] width 326 height 149
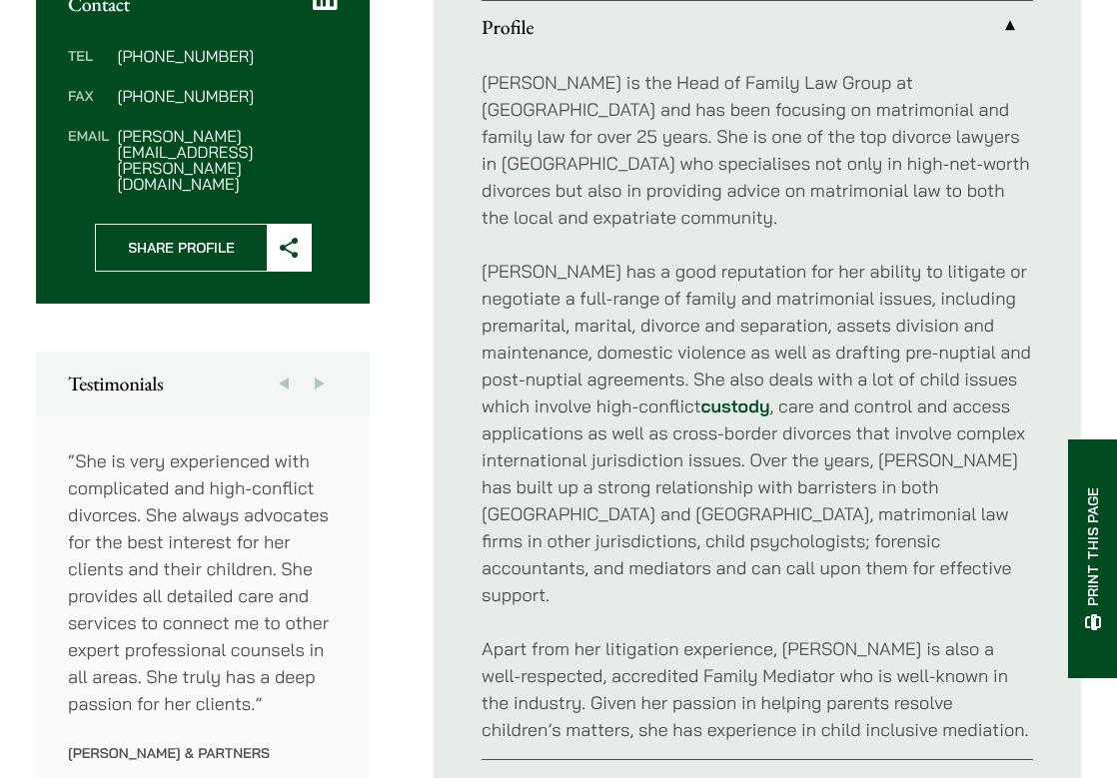
scroll to position [758, 0]
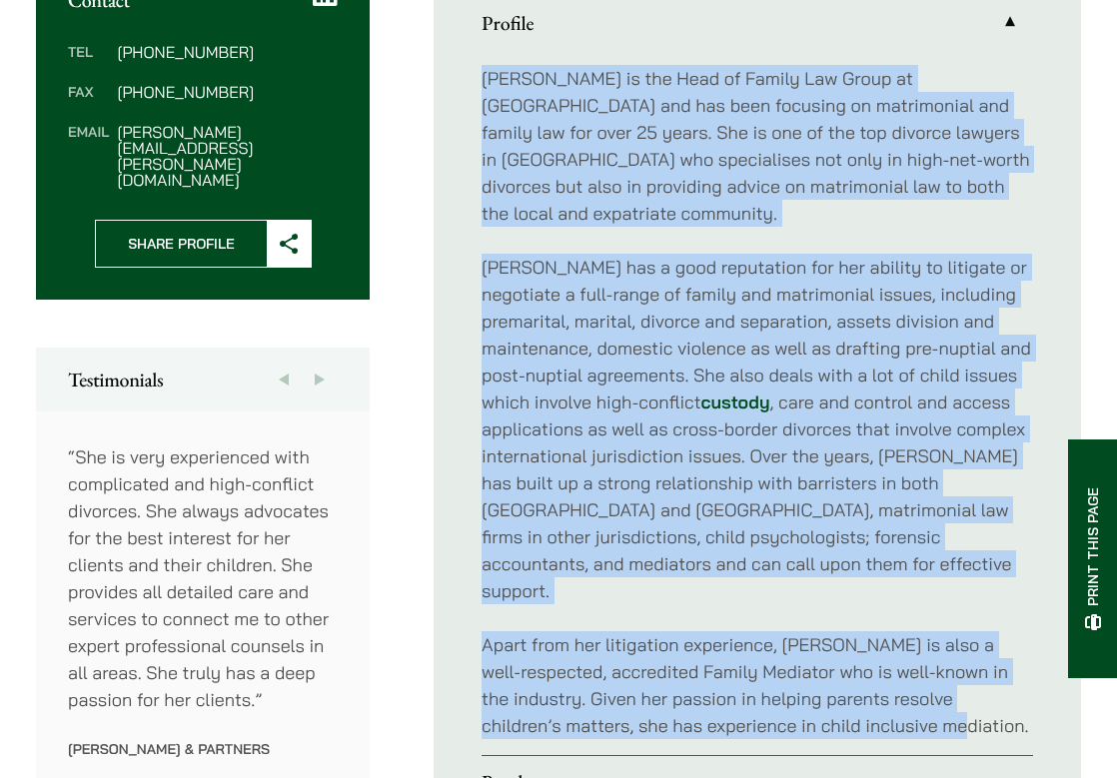
drag, startPoint x: 481, startPoint y: 55, endPoint x: 915, endPoint y: 666, distance: 749.3
click at [915, 666] on div "Elsie Liu is the Head of Family Law Group at Haldanes and has been focusing on …" at bounding box center [756, 402] width 551 height 706
copy div "Elsie Liu is the Head of Family Law Group at Haldanes and has been focusing on …"
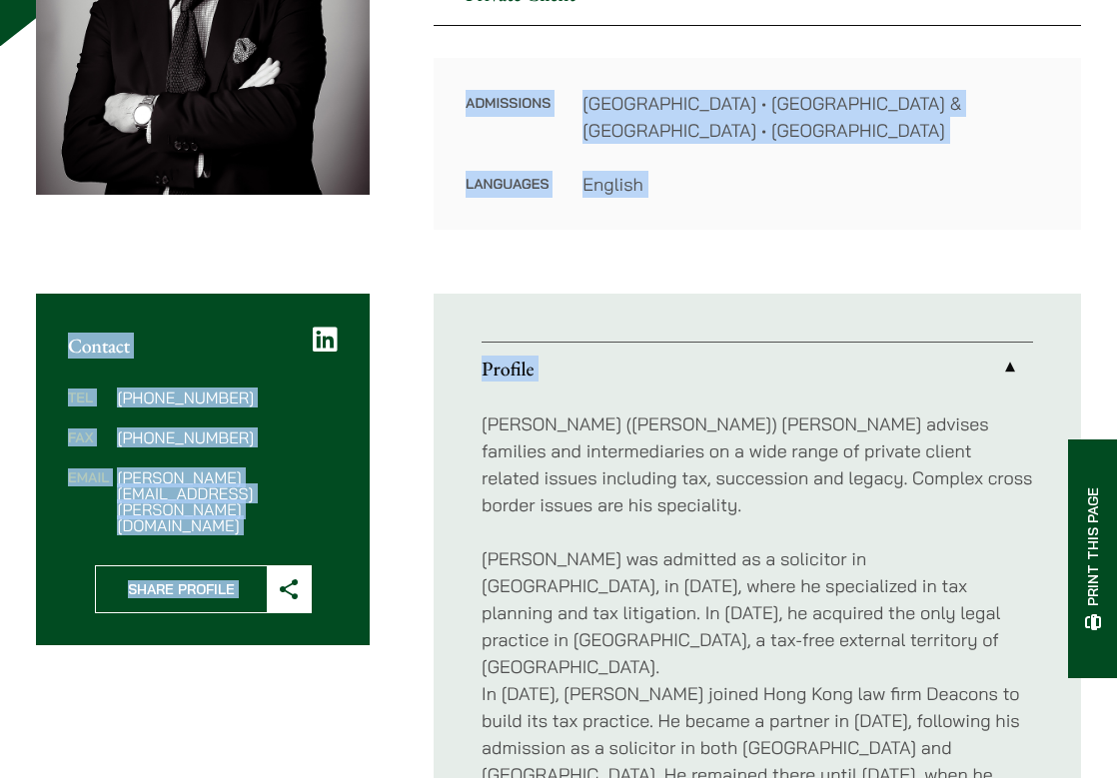
scroll to position [206, 0]
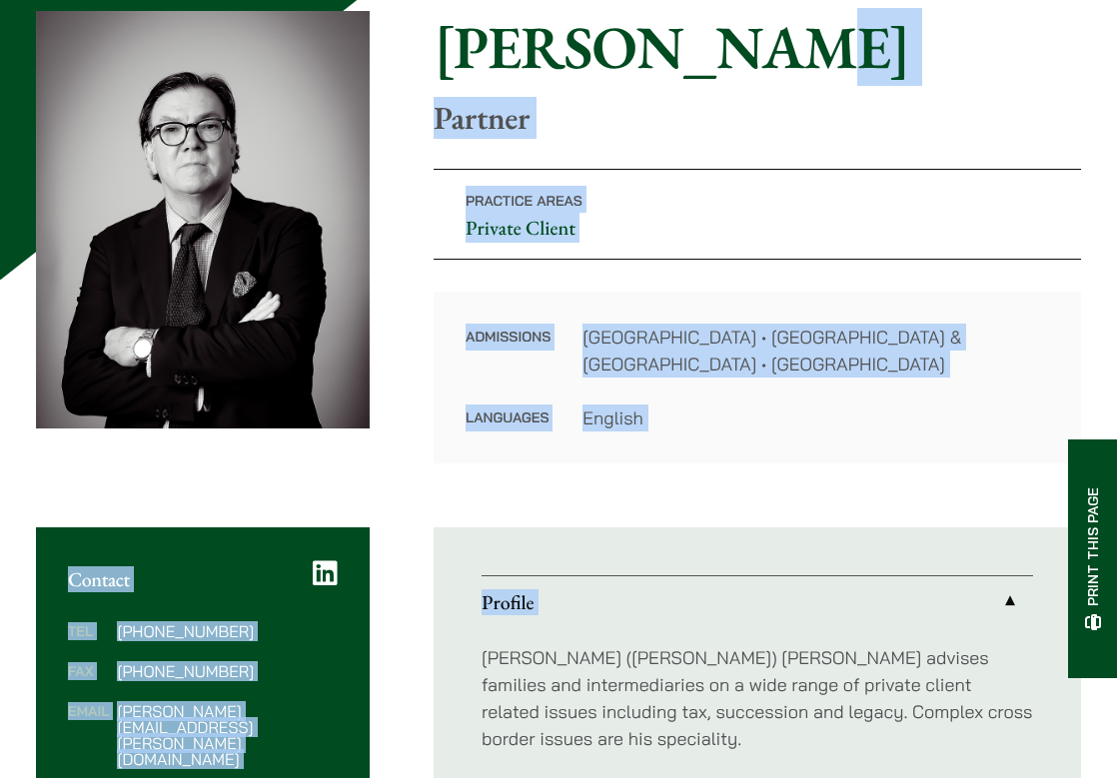
drag, startPoint x: 479, startPoint y: 308, endPoint x: 726, endPoint y: 10, distance: 386.6
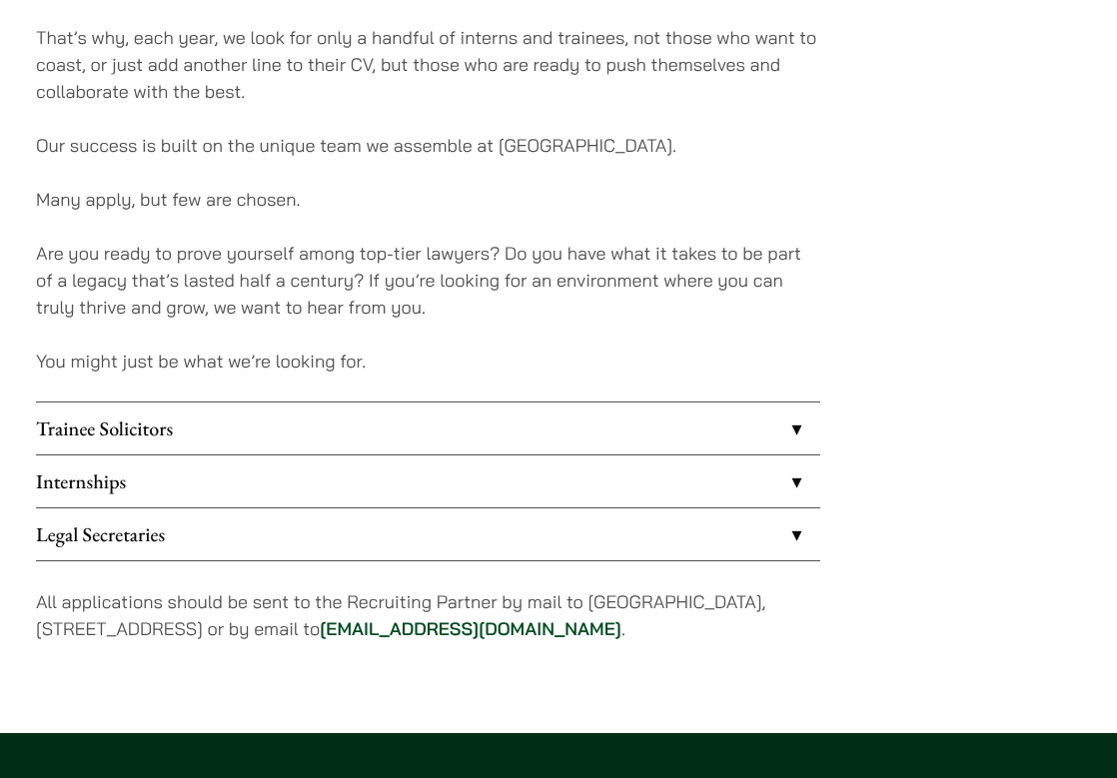
scroll to position [1413, 0]
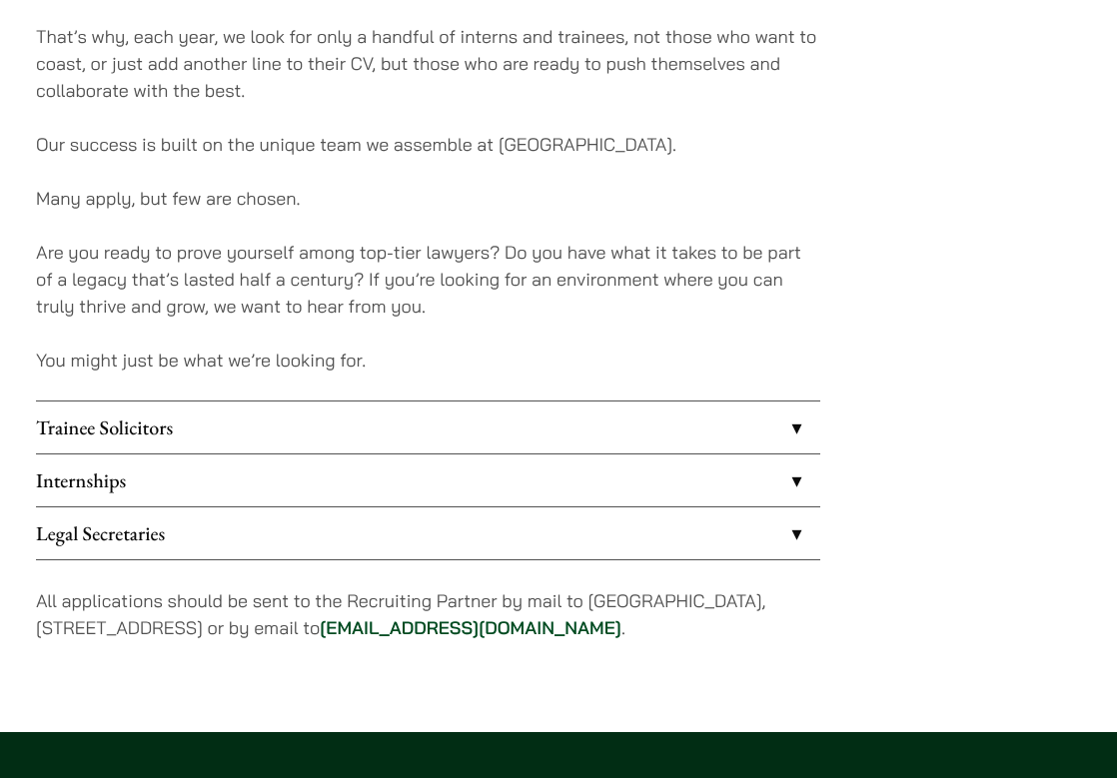
click at [183, 473] on link "Internships" at bounding box center [428, 480] width 784 height 52
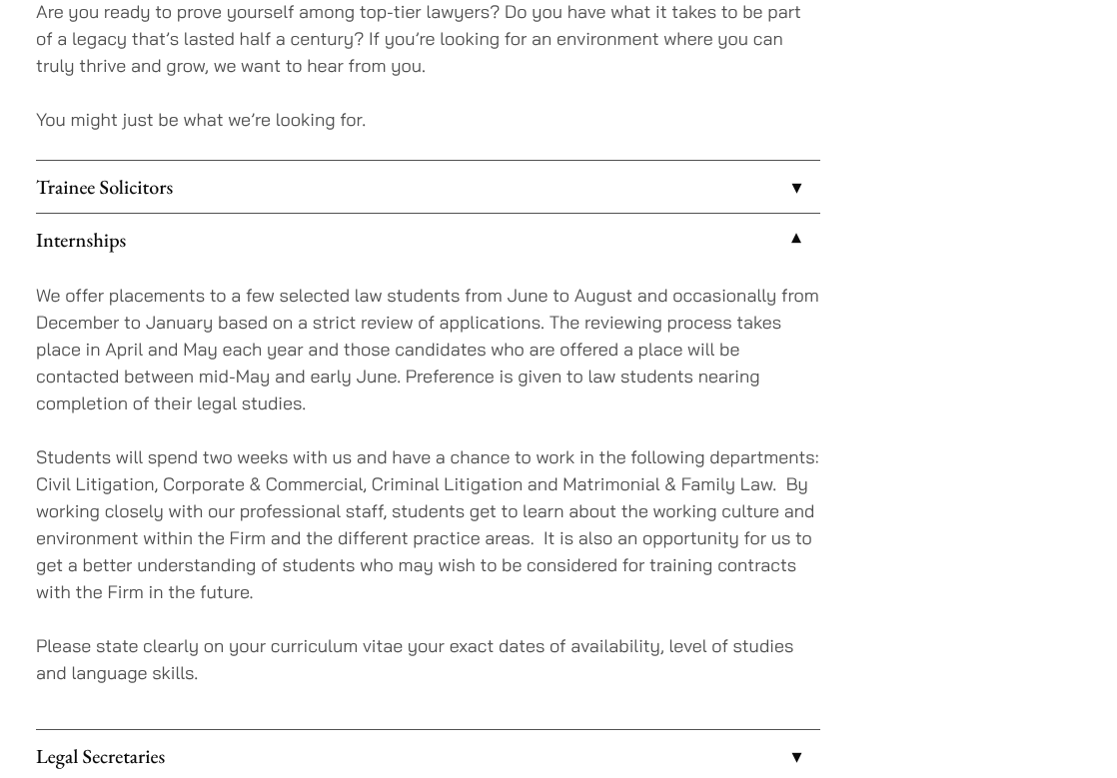
scroll to position [1656, 0]
